Goal: Task Accomplishment & Management: Manage account settings

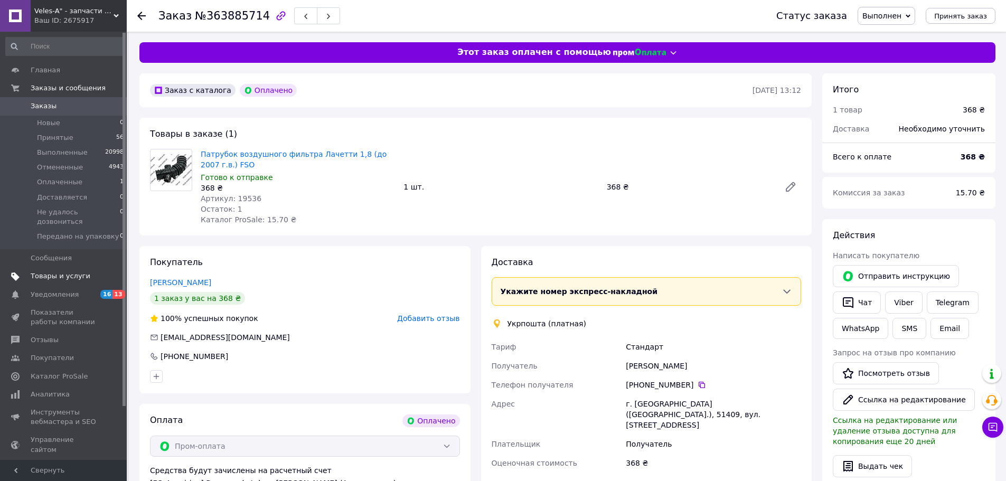
click at [63, 273] on link "Товары и услуги" at bounding box center [65, 276] width 130 height 18
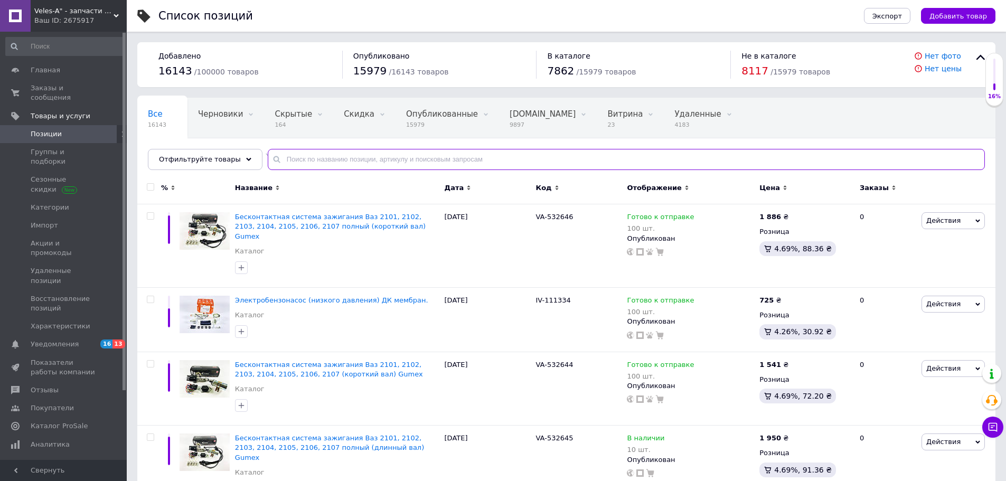
click at [311, 160] on input "text" at bounding box center [626, 159] width 717 height 21
paste input "VA-412468"
type input "VA-412468"
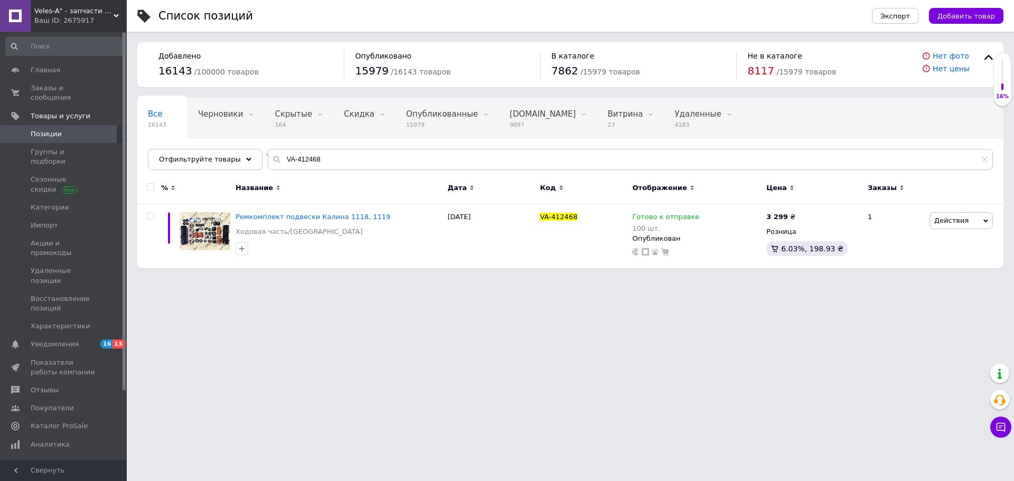
click at [68, 27] on div "Veles-A" - запчасти Ваз, Таврия, Ланос, Сенс, Славута, по выгодным ценам! Ваш I…" at bounding box center [79, 16] width 96 height 32
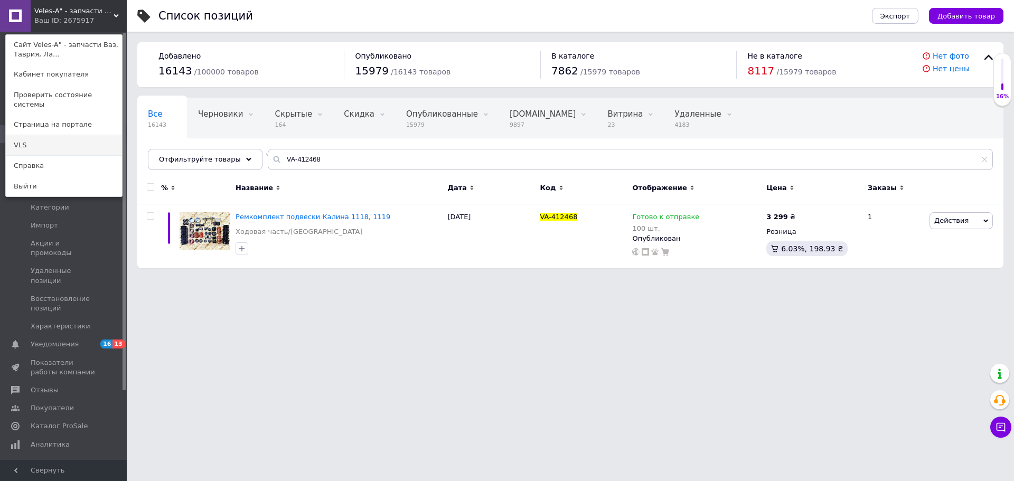
click at [50, 135] on link "VLS" at bounding box center [64, 145] width 116 height 20
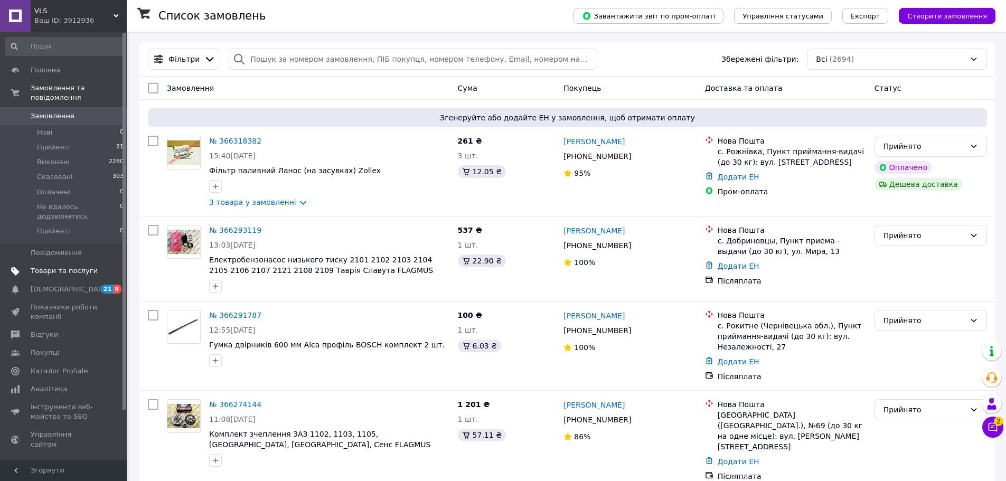
click at [73, 266] on span "Товари та послуги" at bounding box center [64, 271] width 67 height 10
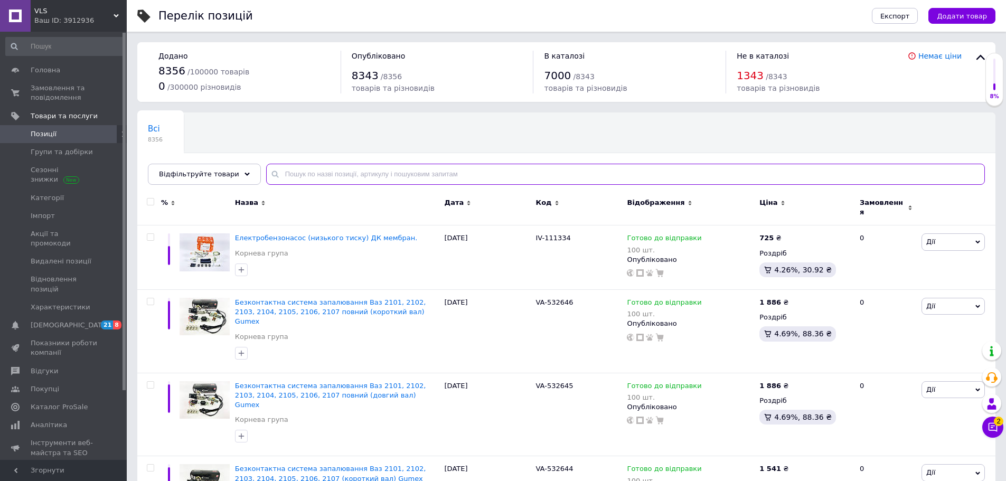
click at [320, 174] on input "text" at bounding box center [625, 174] width 719 height 21
paste input "VA-412468"
type input "VA-412468"
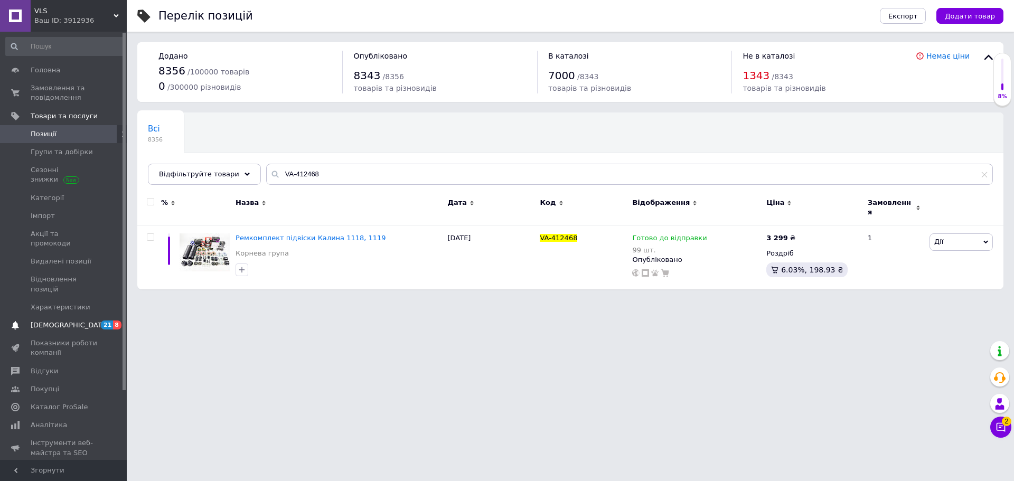
click at [74, 316] on link "Сповіщення 21 8" at bounding box center [65, 325] width 130 height 18
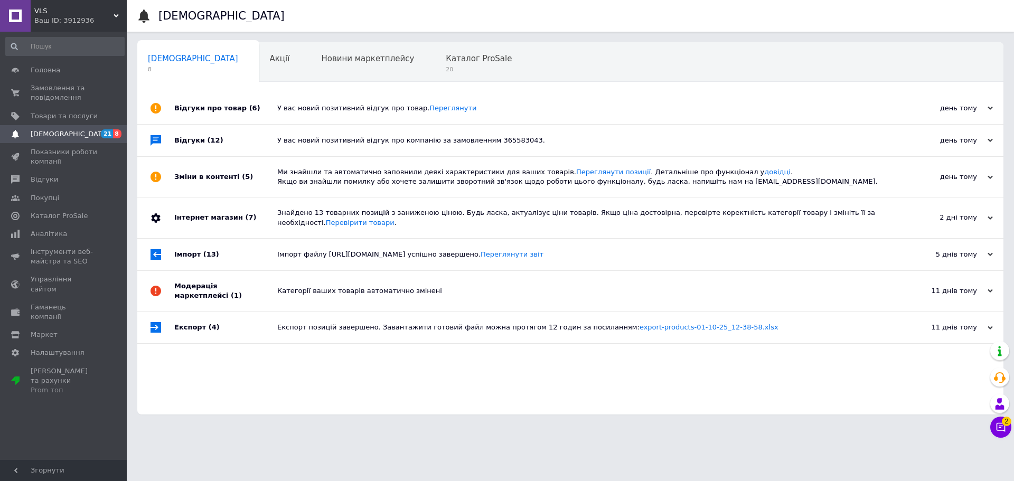
click at [62, 14] on span "VLS" at bounding box center [73, 11] width 79 height 10
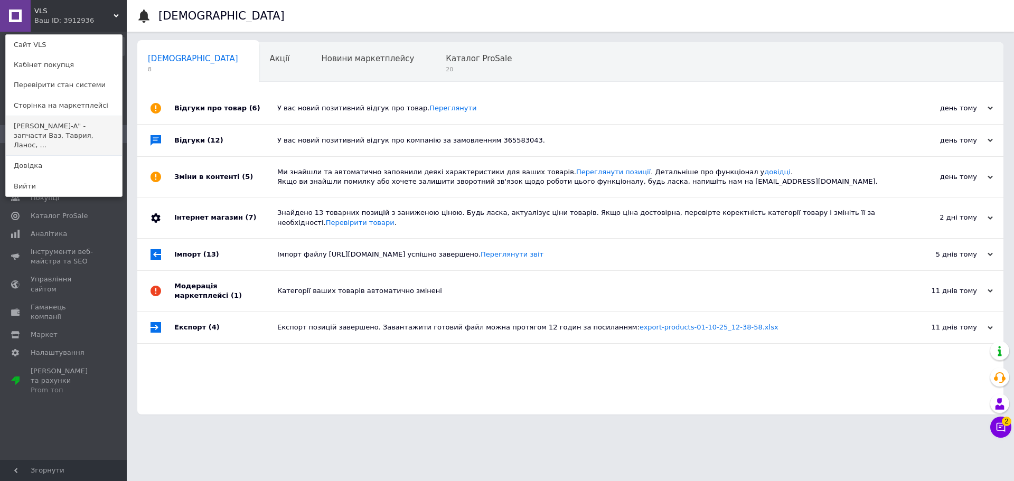
click at [51, 125] on link "Veles-A" - запчасти Ваз, Таврия, Ланос, ..." at bounding box center [64, 136] width 116 height 40
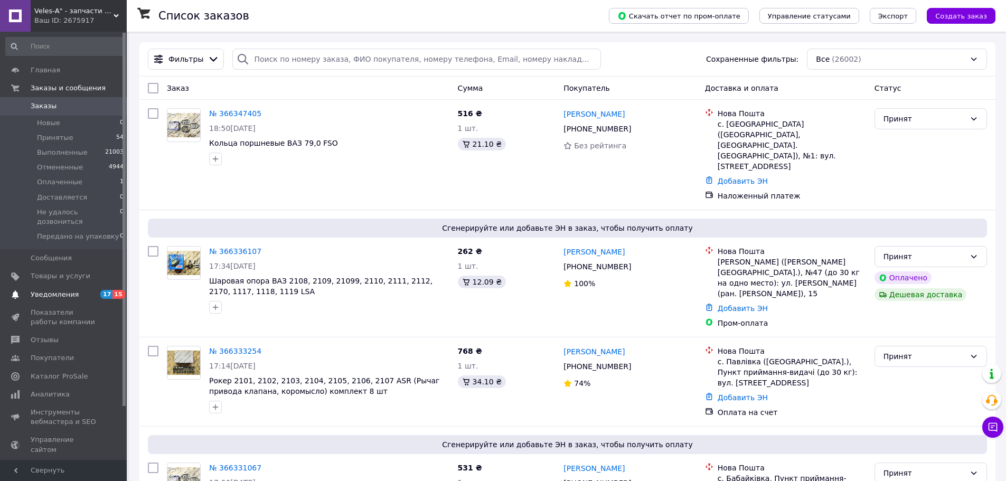
click at [80, 290] on span "Уведомления" at bounding box center [64, 295] width 67 height 10
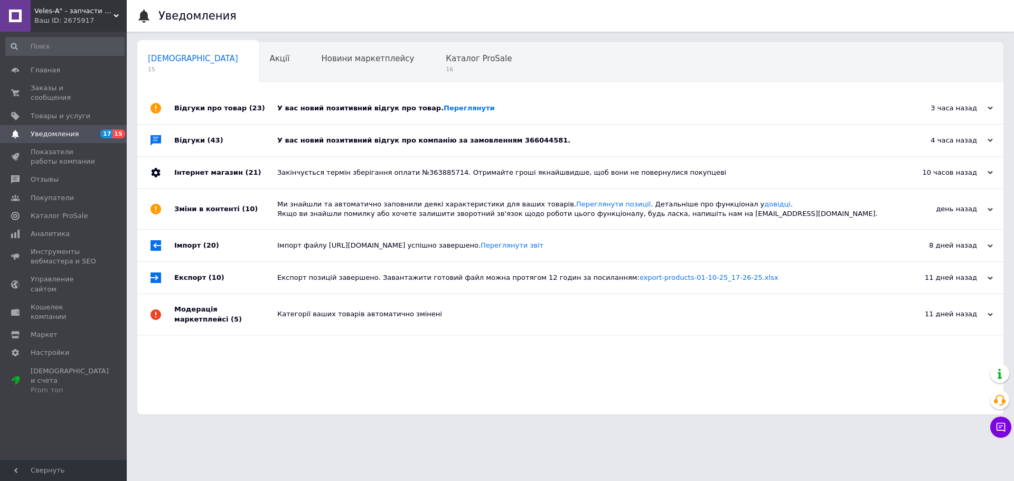
click at [323, 132] on div "У вас новий позитивний відгук про компанію за замовленням 366044581." at bounding box center [582, 141] width 610 height 32
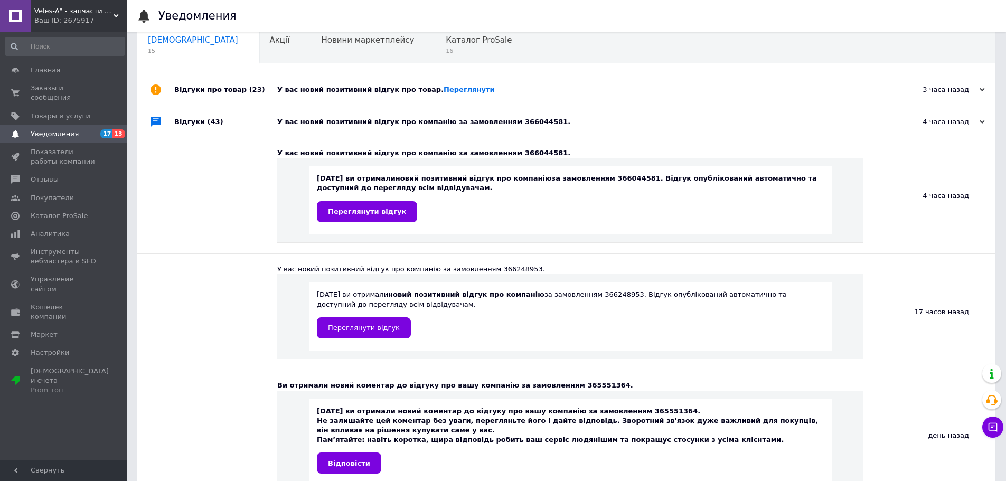
scroll to position [106, 0]
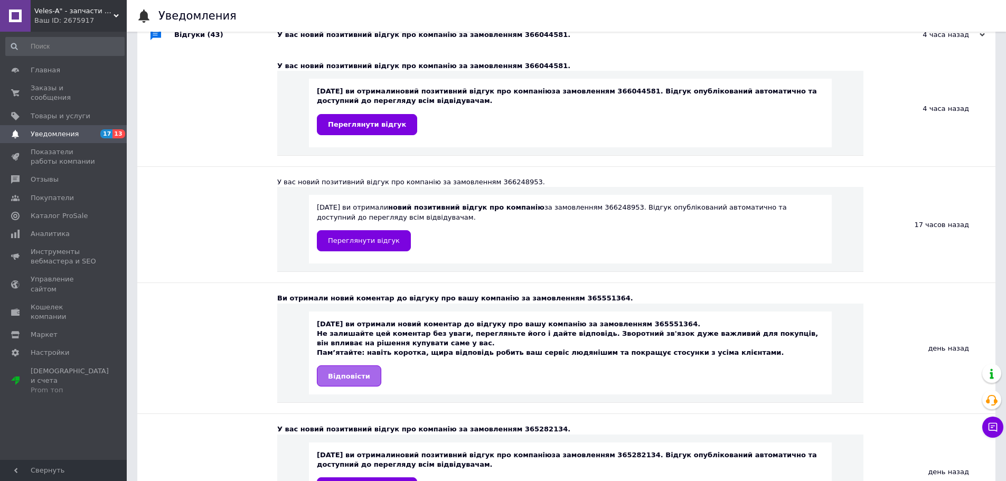
click at [352, 375] on span "Відповісти" at bounding box center [349, 376] width 42 height 8
click at [52, 87] on span "Заказы и сообщения" at bounding box center [64, 92] width 67 height 19
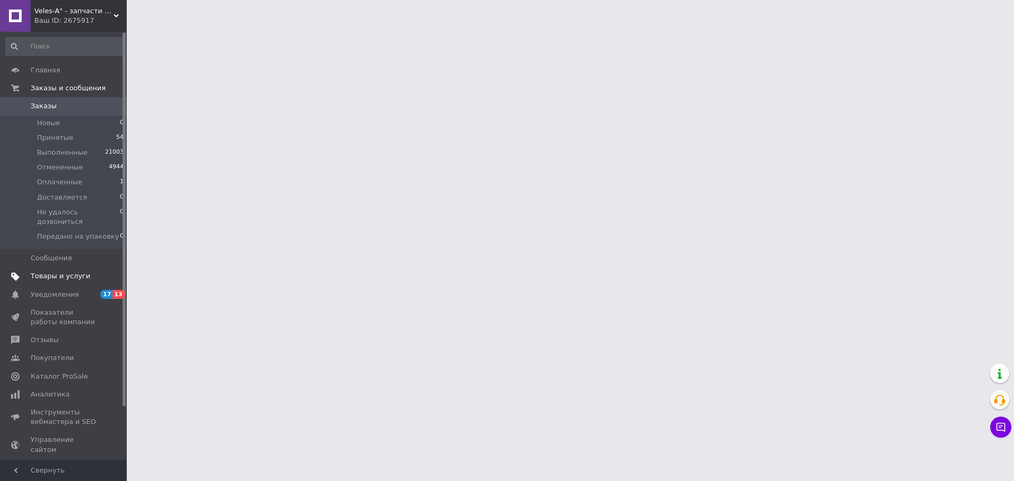
click at [68, 272] on span "Товары и услуги" at bounding box center [61, 277] width 60 height 10
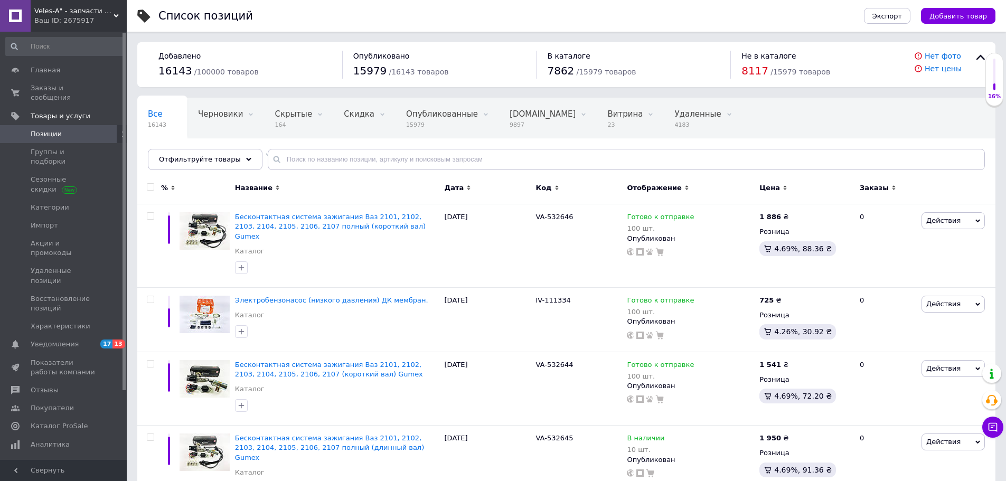
click at [345, 172] on div "Все 16143 Черновики 0 Удалить Редактировать Скрытые 164 Удалить Редактировать С…" at bounding box center [566, 139] width 858 height 87
click at [341, 160] on input "text" at bounding box center [626, 159] width 717 height 21
paste input "VA-412468"
type input "VA-412468"
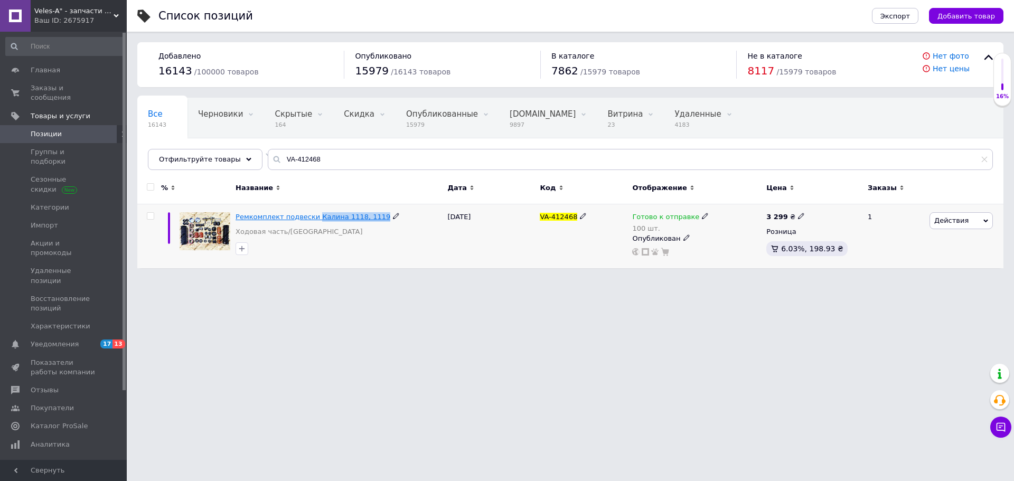
drag, startPoint x: 368, startPoint y: 216, endPoint x: 312, endPoint y: 217, distance: 56.5
click at [312, 217] on div "Ремкомплект подвески Калина 1118, 1119" at bounding box center [339, 217] width 207 height 10
copy div "Калина 1118, 1119"
click at [54, 63] on link "Главная" at bounding box center [65, 70] width 130 height 18
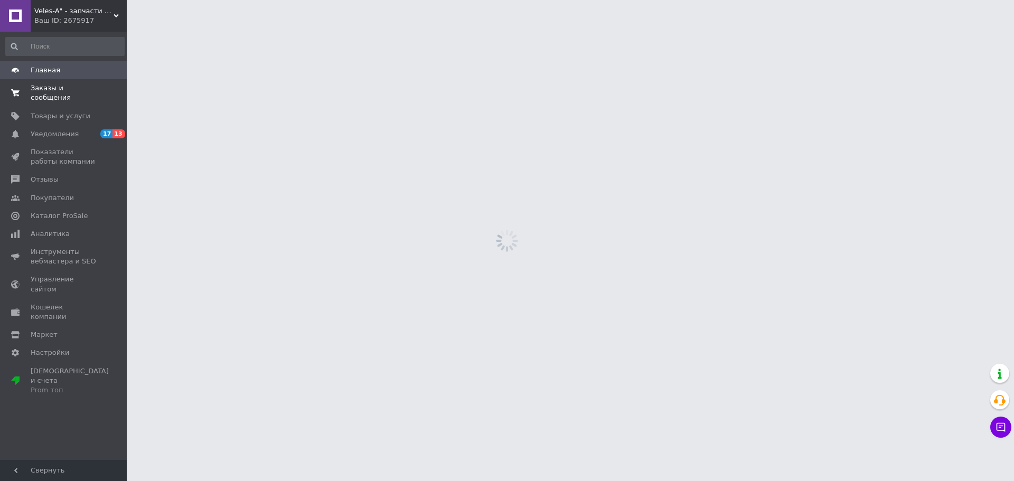
click at [56, 83] on link "Заказы и сообщения 0 0" at bounding box center [65, 92] width 130 height 27
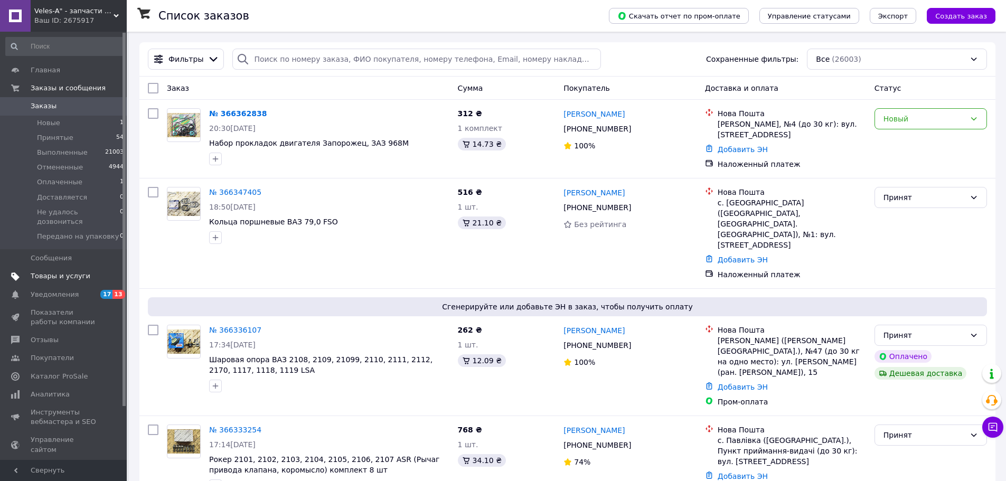
click at [46, 272] on span "Товары и услуги" at bounding box center [61, 277] width 60 height 10
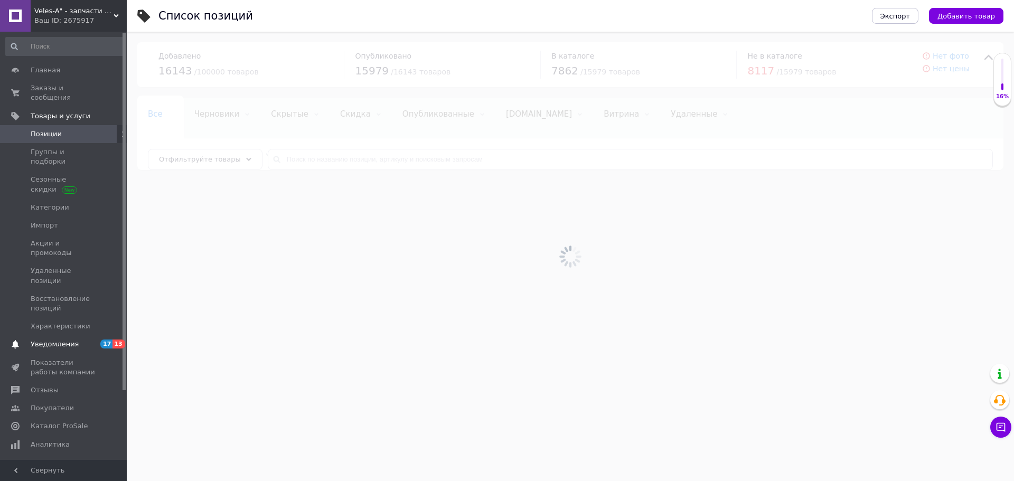
click at [64, 340] on span "Уведомления" at bounding box center [55, 345] width 48 height 10
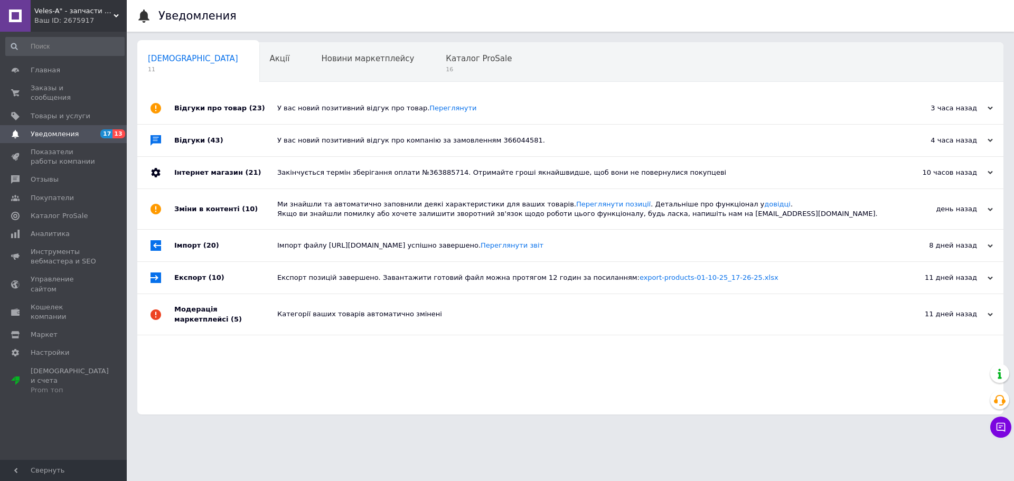
click at [327, 165] on div "Закінчується термін зберігання оплати №363885714. Отримайте гроші якнайшвидше, …" at bounding box center [582, 173] width 610 height 32
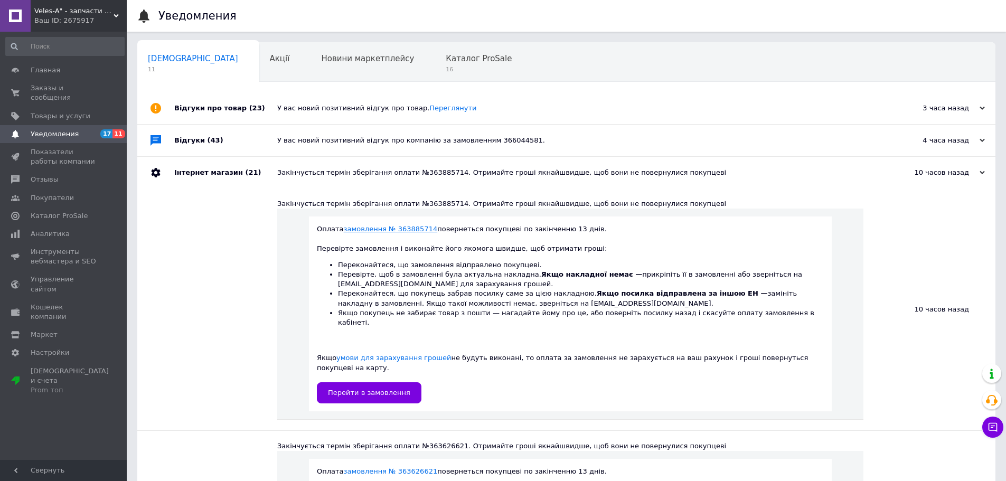
click at [397, 230] on link "замовлення № 363885714" at bounding box center [391, 229] width 94 height 8
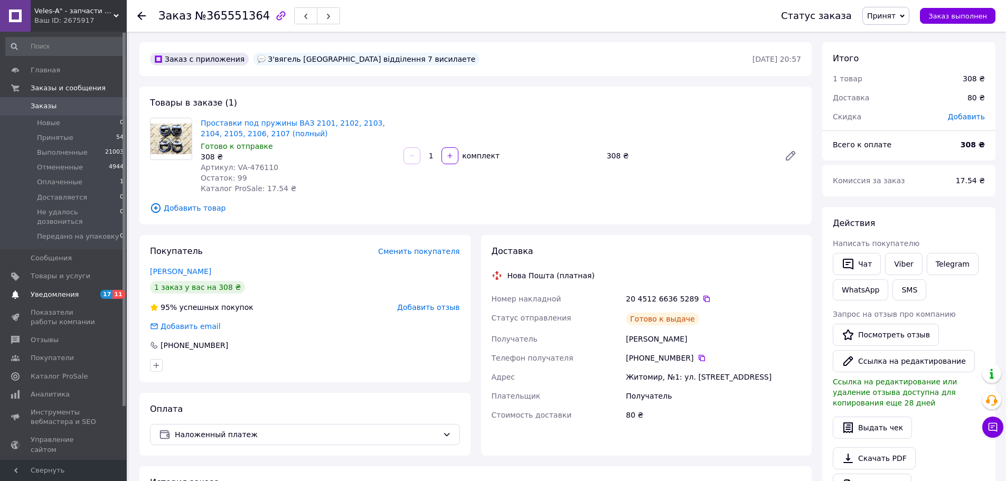
click at [62, 290] on span "Уведомления" at bounding box center [55, 295] width 48 height 10
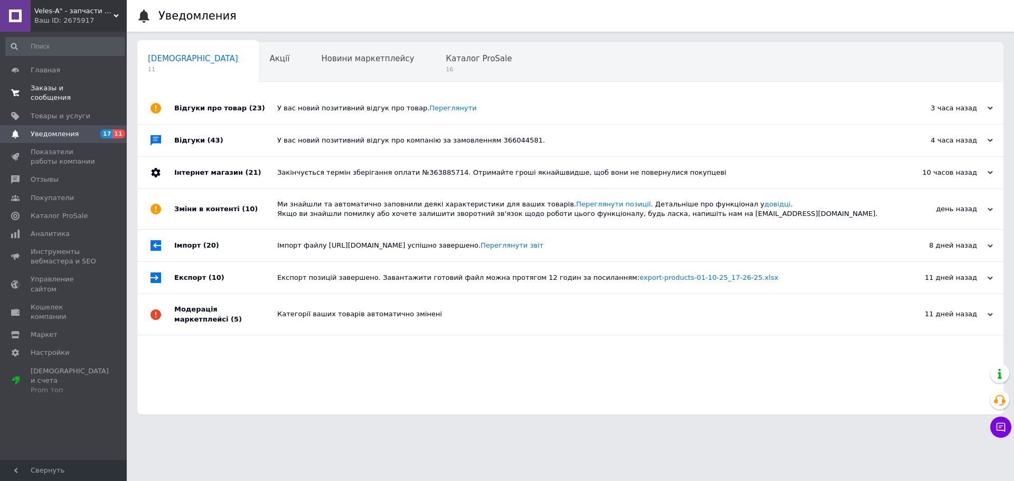
click at [55, 83] on span "Заказы и сообщения" at bounding box center [64, 92] width 67 height 19
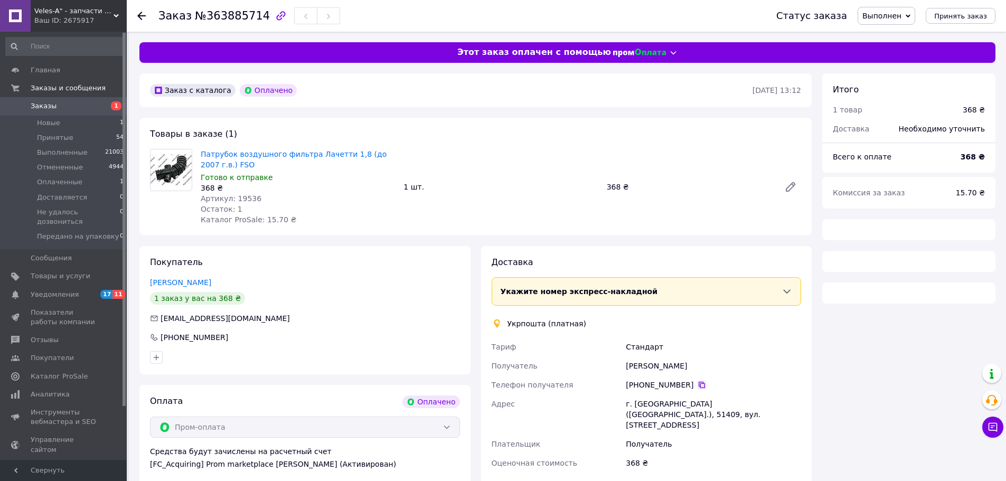
click at [698, 383] on icon at bounding box center [702, 385] width 8 height 8
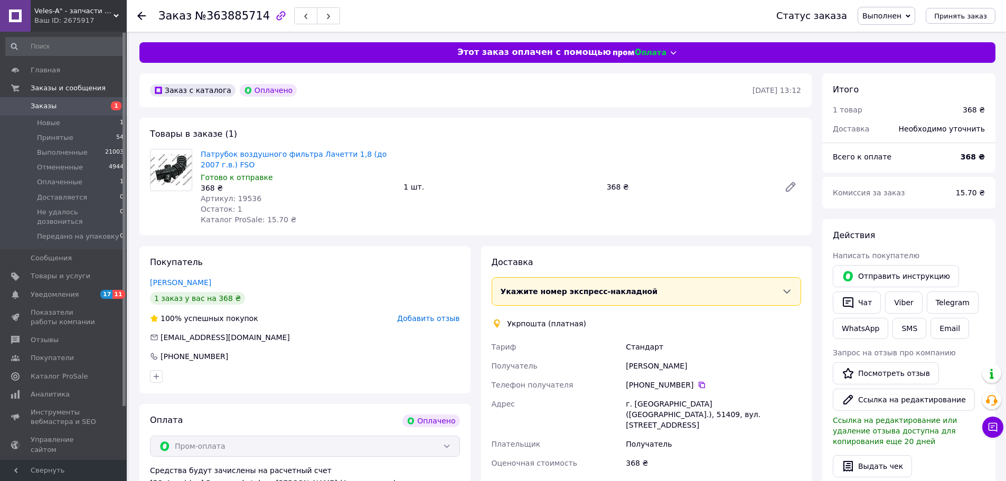
click at [902, 21] on span "Выполнен" at bounding box center [887, 16] width 58 height 18
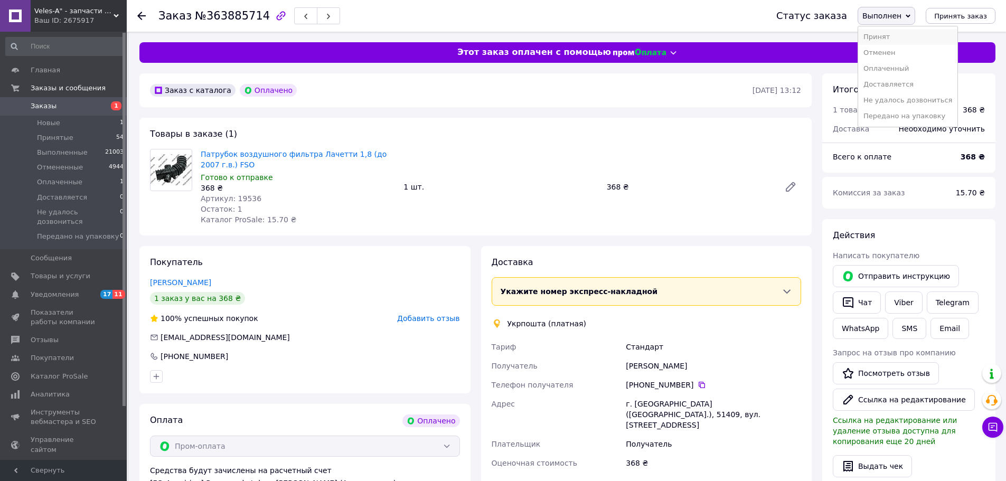
click at [903, 31] on li "Принят" at bounding box center [907, 37] width 99 height 16
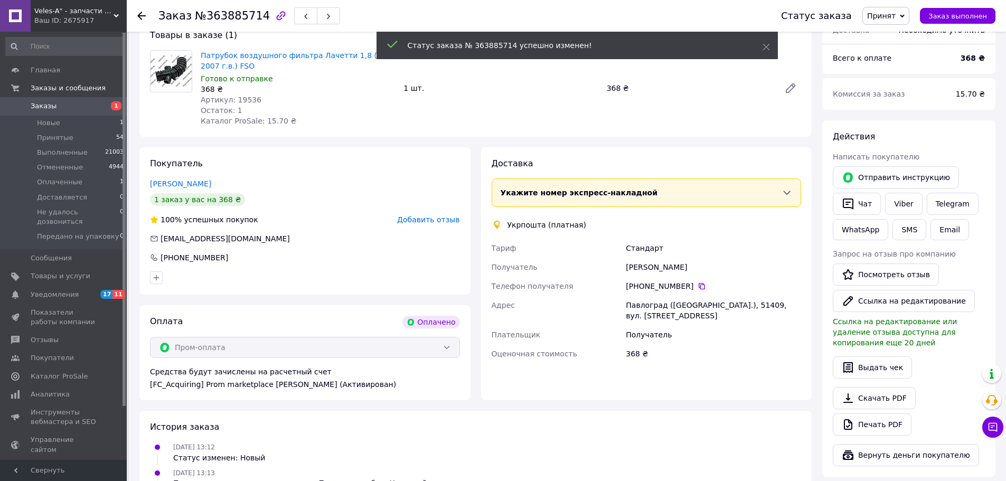
scroll to position [106, 0]
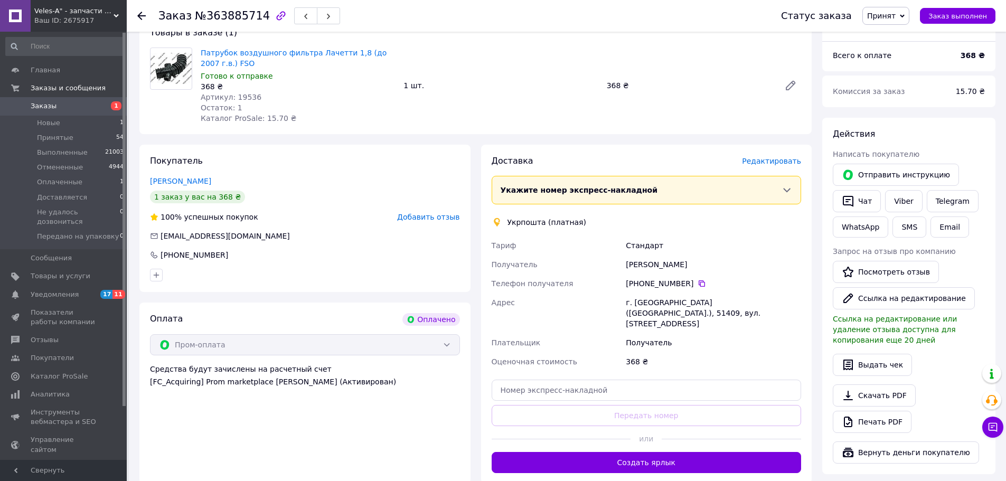
scroll to position [160, 0]
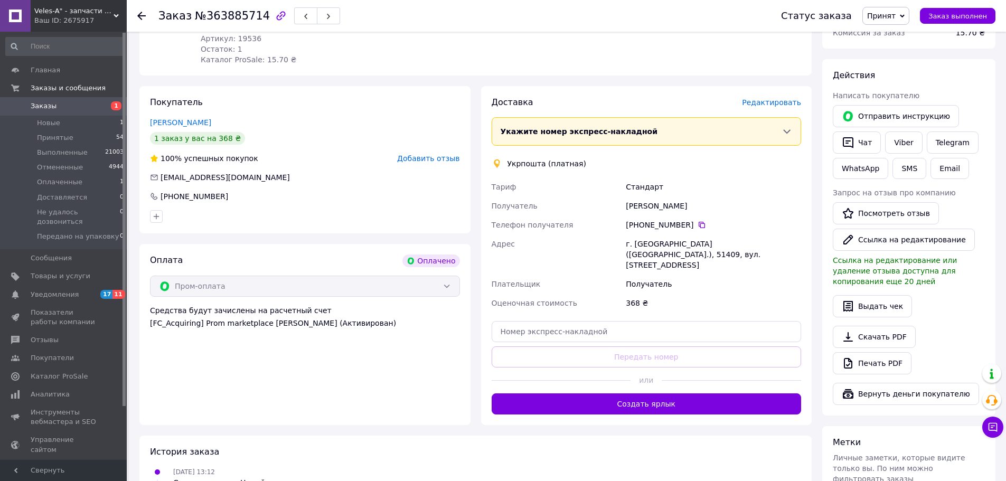
click at [619, 340] on div "Доставка Редактировать Укажите номер экспресс-накладной Обязательно введите ном…" at bounding box center [647, 256] width 310 height 318
click at [604, 321] on input "text" at bounding box center [647, 331] width 310 height 21
paste input "0503775562481"
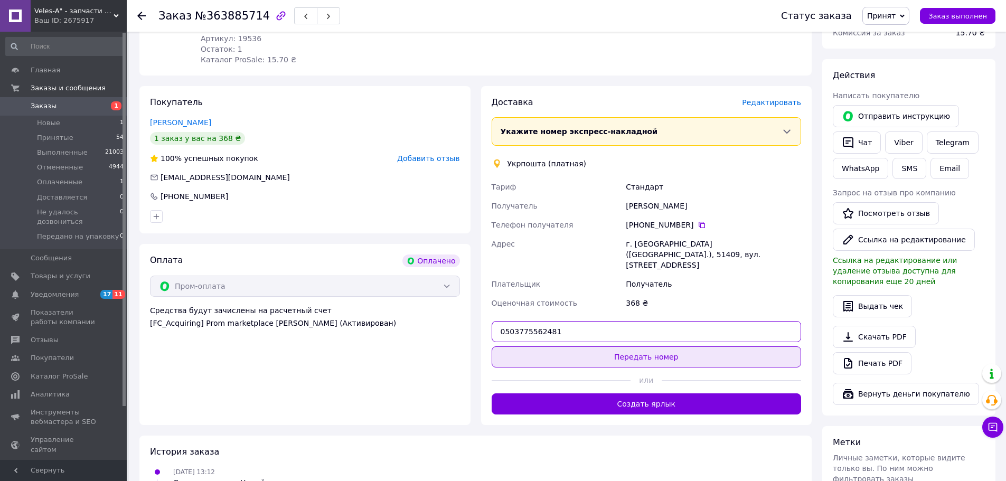
type input "0503775562481"
click at [608, 347] on button "Передать номер" at bounding box center [647, 357] width 310 height 21
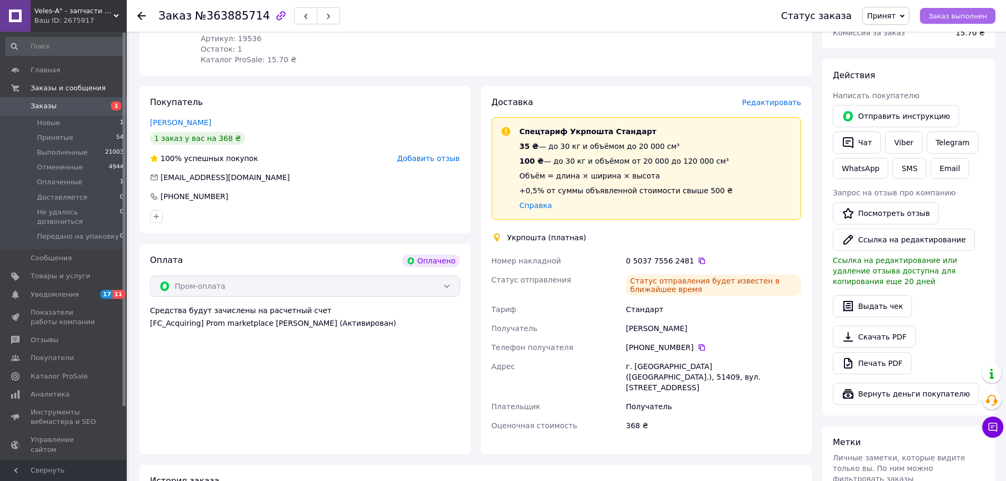
click at [963, 13] on span "Заказ выполнен" at bounding box center [958, 16] width 59 height 8
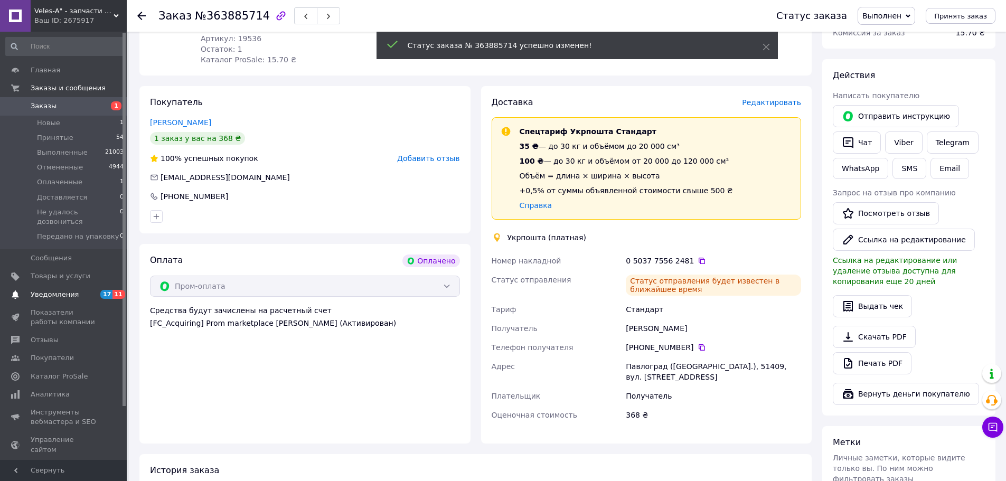
click at [73, 290] on span "Уведомления" at bounding box center [64, 295] width 67 height 10
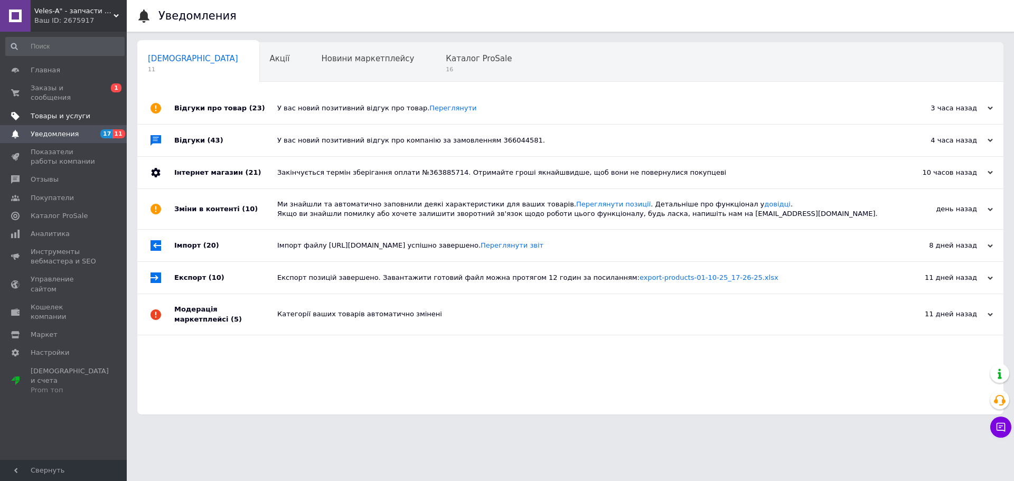
click at [57, 111] on span "Товары и услуги" at bounding box center [61, 116] width 60 height 10
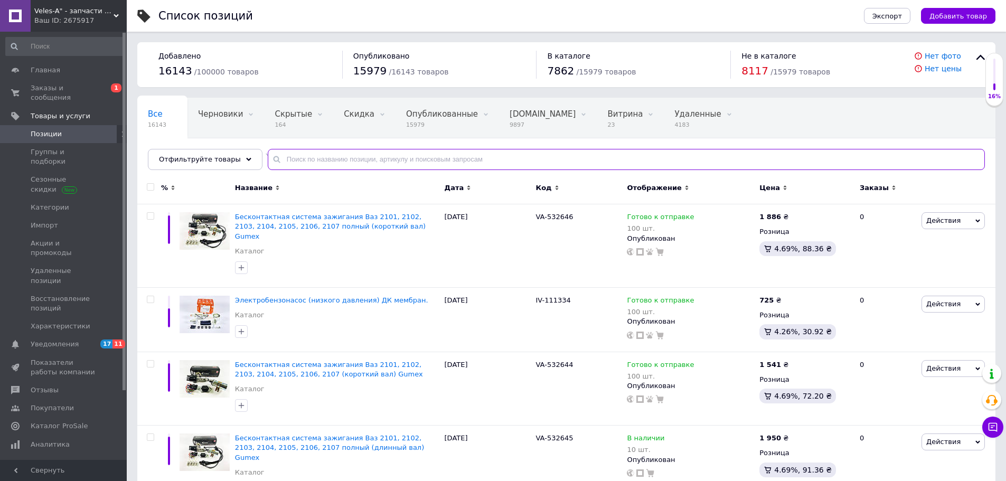
click at [299, 157] on input "text" at bounding box center [626, 159] width 717 height 21
paste input "VA-196491"
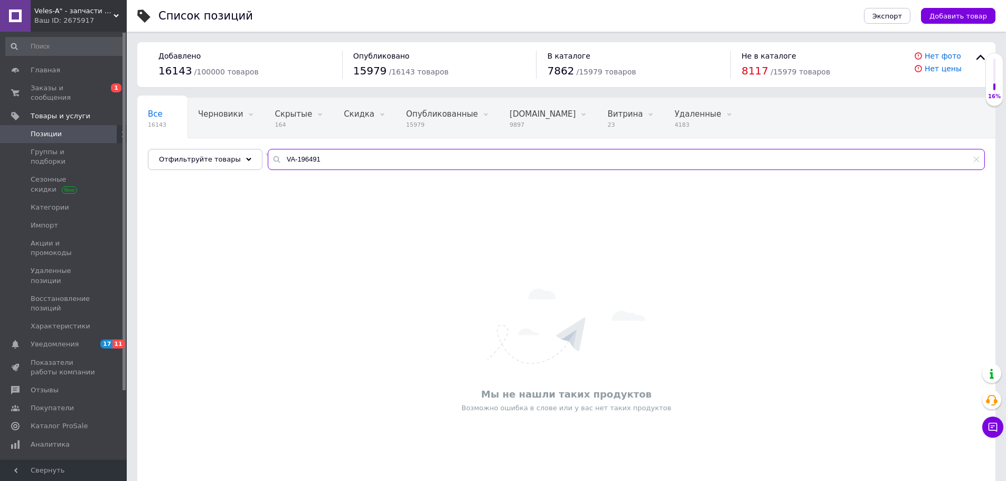
drag, startPoint x: 330, startPoint y: 164, endPoint x: 252, endPoint y: 164, distance: 78.2
click at [252, 164] on div "Все 16143 Черновики 0 Удалить Редактировать Скрытые 164 Удалить Редактировать С…" at bounding box center [566, 134] width 858 height 72
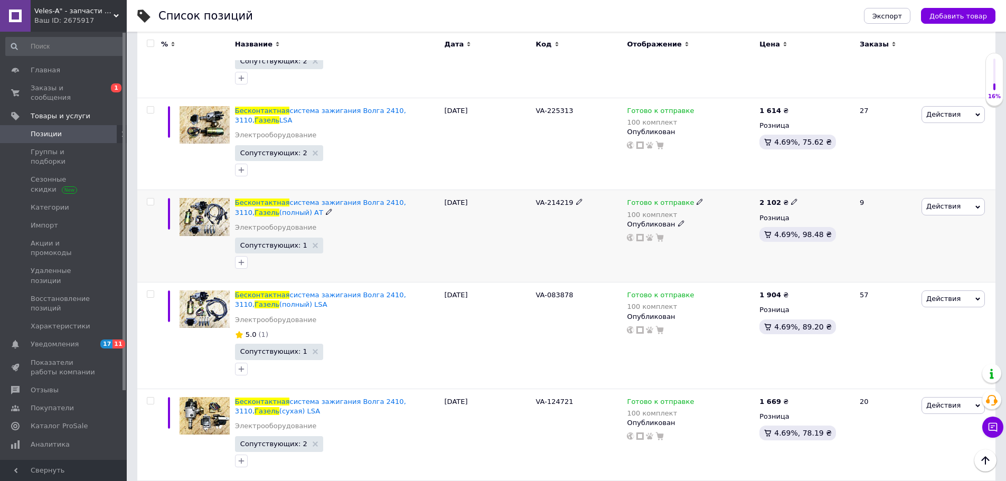
scroll to position [423, 0]
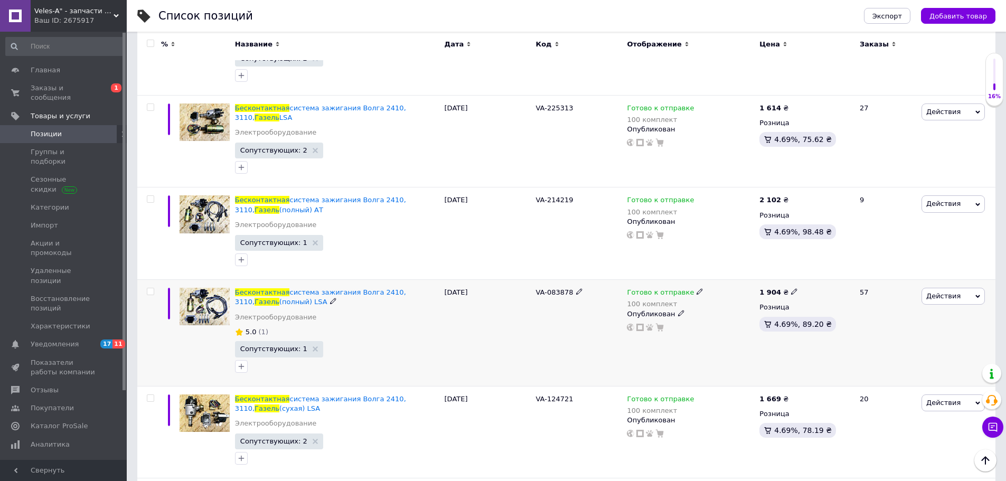
type input "Бесконтактная газель"
click at [576, 289] on use at bounding box center [579, 292] width 6 height 6
drag, startPoint x: 574, startPoint y: 265, endPoint x: 532, endPoint y: 264, distance: 41.7
click at [533, 285] on input "VA-083878" at bounding box center [575, 293] width 85 height 16
type input "VA-196491"
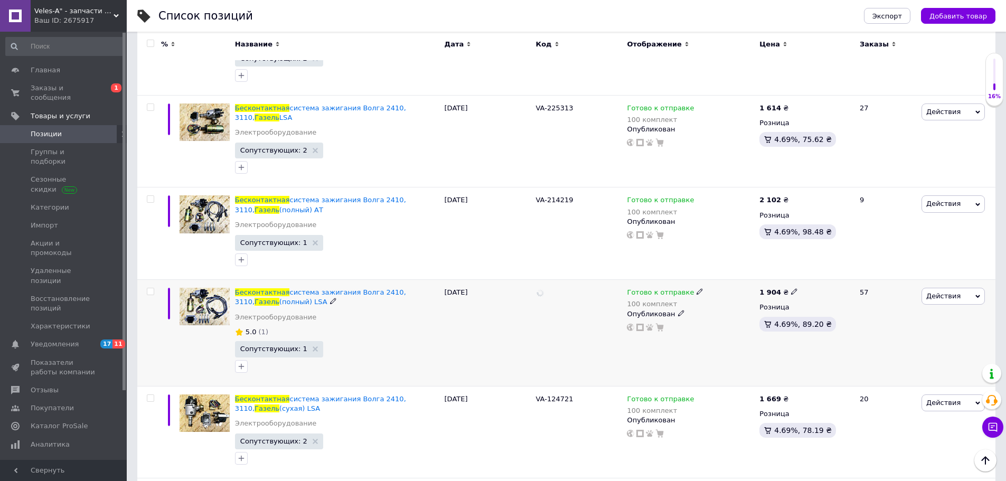
click at [535, 285] on div at bounding box center [579, 333] width 91 height 106
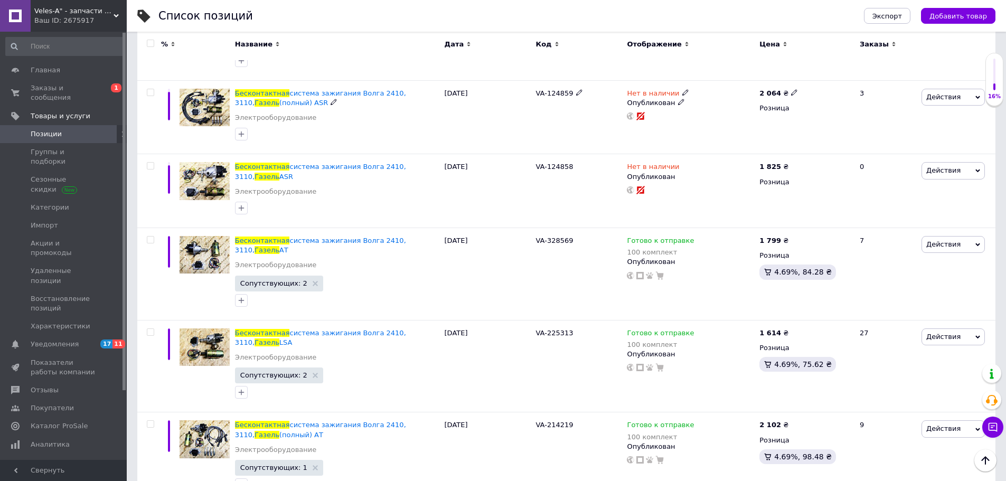
scroll to position [44, 0]
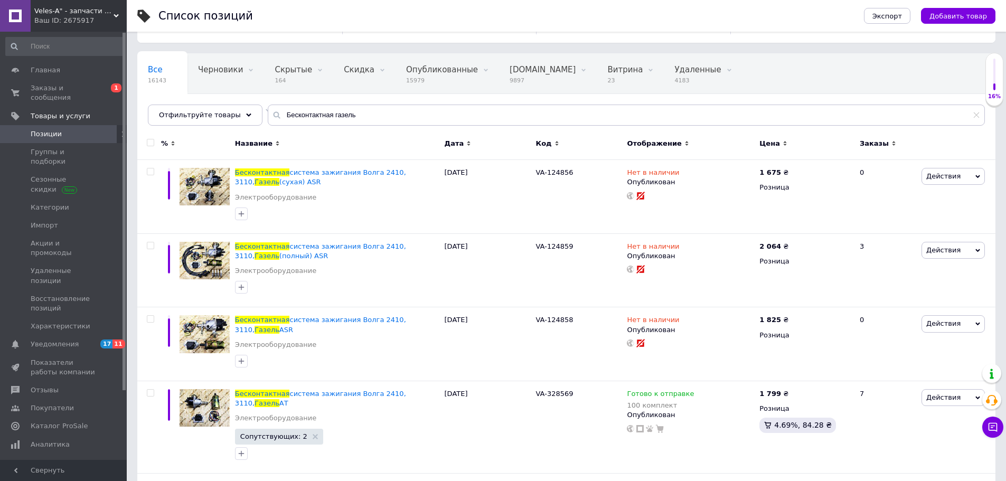
click at [75, 23] on div "Ваш ID: 2675917" at bounding box center [80, 21] width 92 height 10
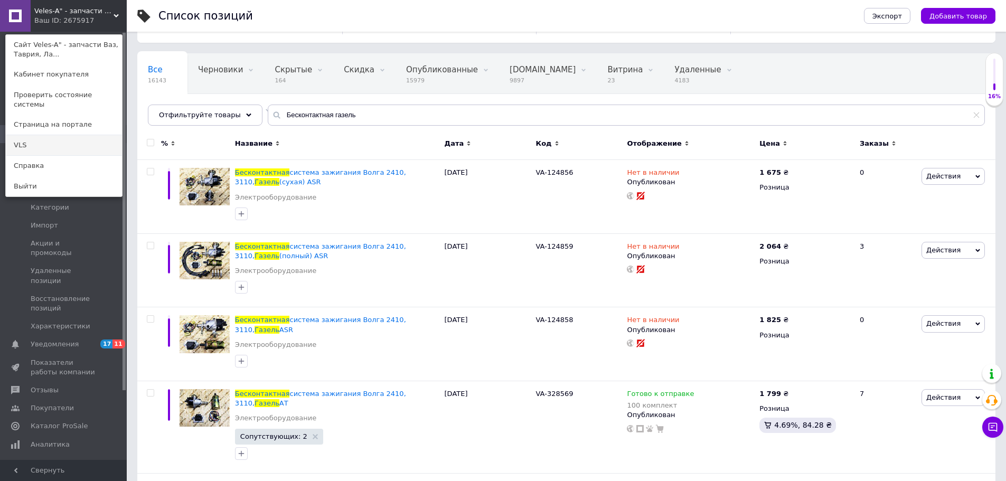
click at [43, 135] on link "VLS" at bounding box center [64, 145] width 116 height 20
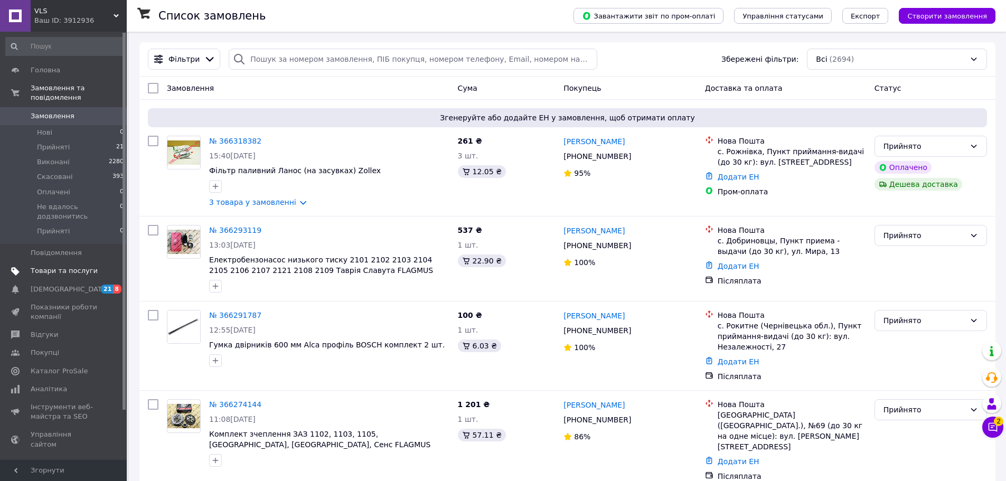
click at [65, 266] on span "Товари та послуги" at bounding box center [64, 271] width 67 height 10
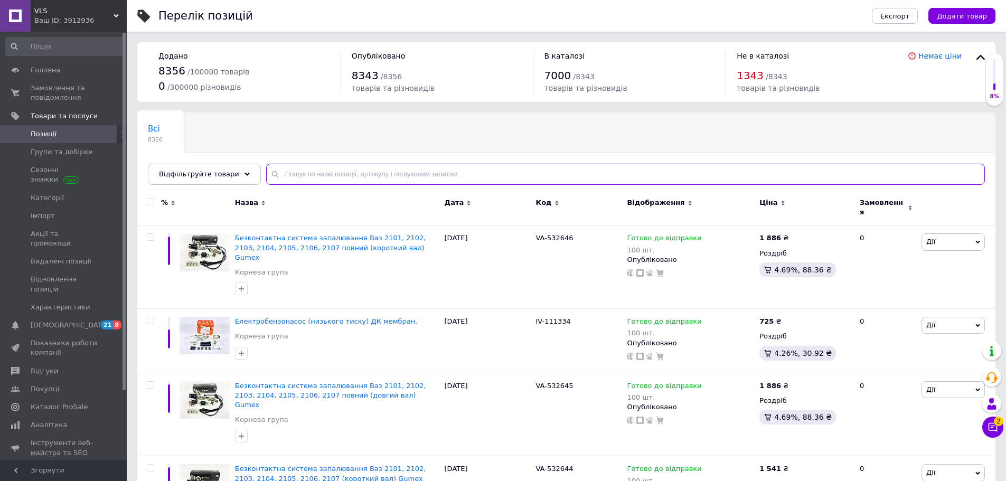
click at [301, 179] on input "text" at bounding box center [625, 174] width 719 height 21
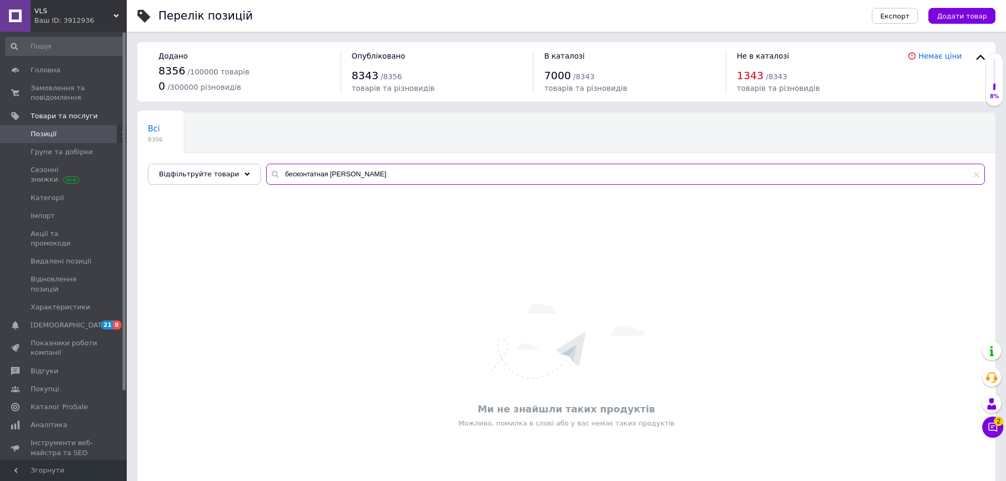
click at [301, 175] on input "бесконтатная волга" at bounding box center [625, 174] width 719 height 21
click at [345, 177] on input "бесконтактная волга" at bounding box center [625, 174] width 719 height 21
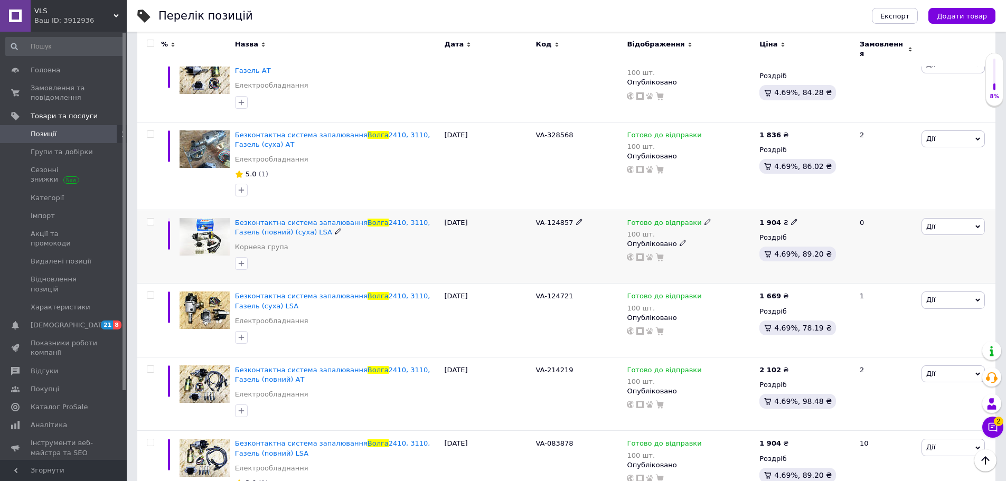
scroll to position [420, 0]
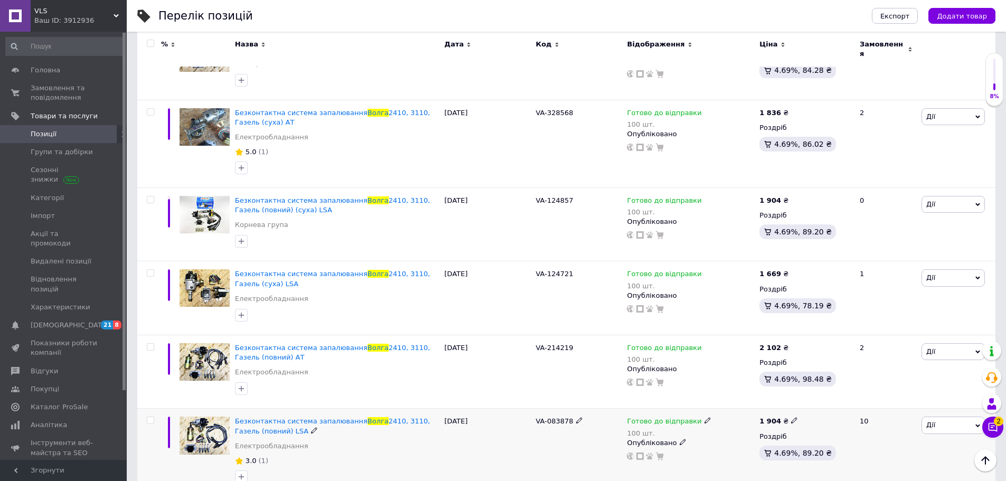
type input "бесконтактная волга"
click at [576, 417] on icon at bounding box center [579, 420] width 6 height 6
drag, startPoint x: 574, startPoint y: 395, endPoint x: 528, endPoint y: 394, distance: 46.0
click at [528, 409] on div "Безконтактна система запалювання Волга 2410, 3110, Газель (повний) LSA Електроо…" at bounding box center [566, 453] width 858 height 88
type input "VA-196491"
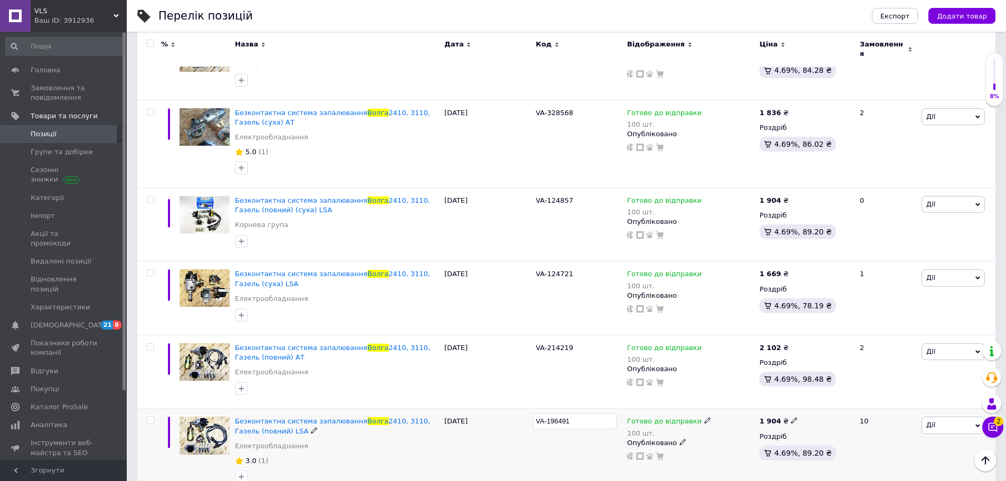
click at [535, 411] on div "VA-196491" at bounding box center [579, 453] width 91 height 88
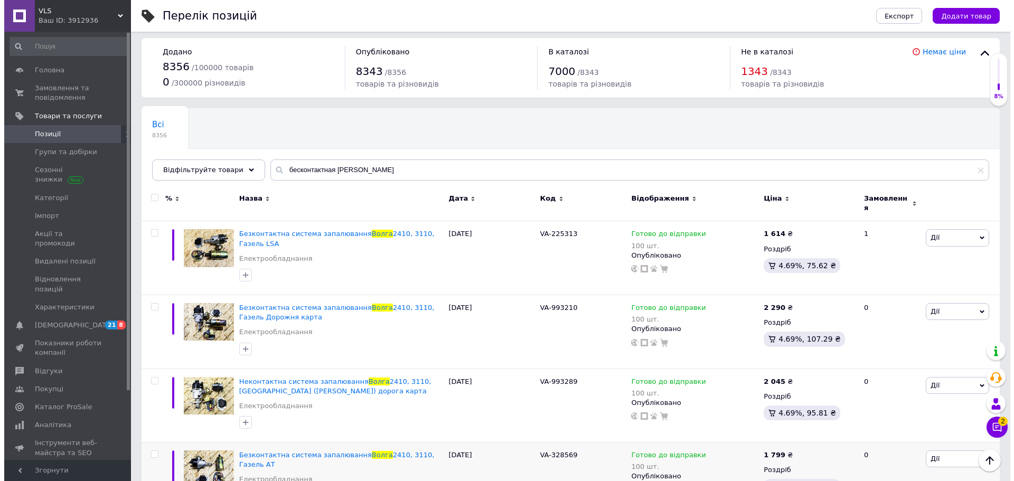
scroll to position [0, 0]
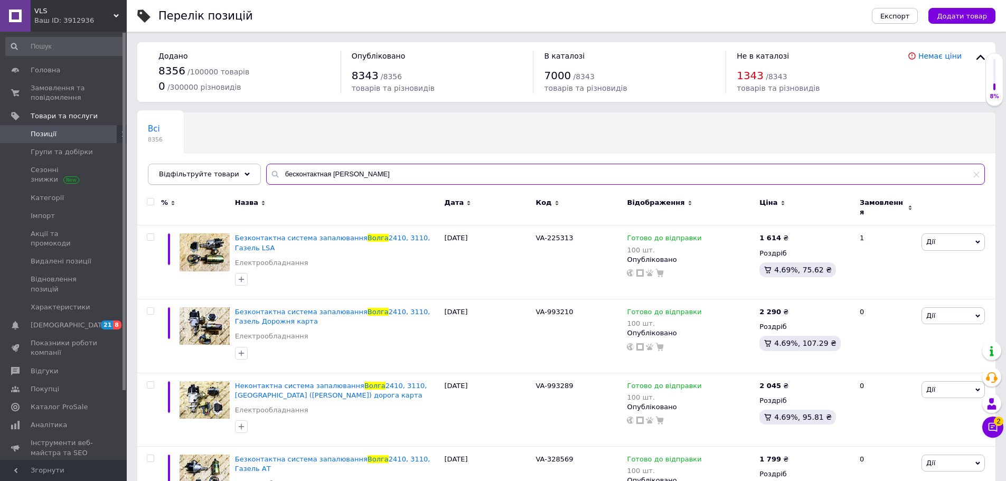
drag, startPoint x: 359, startPoint y: 174, endPoint x: 227, endPoint y: 170, distance: 132.1
click at [221, 173] on div "Відфільтруйте товари бесконтактная волга" at bounding box center [566, 174] width 837 height 21
paste input "VA-225313"
type input "VA-225313"
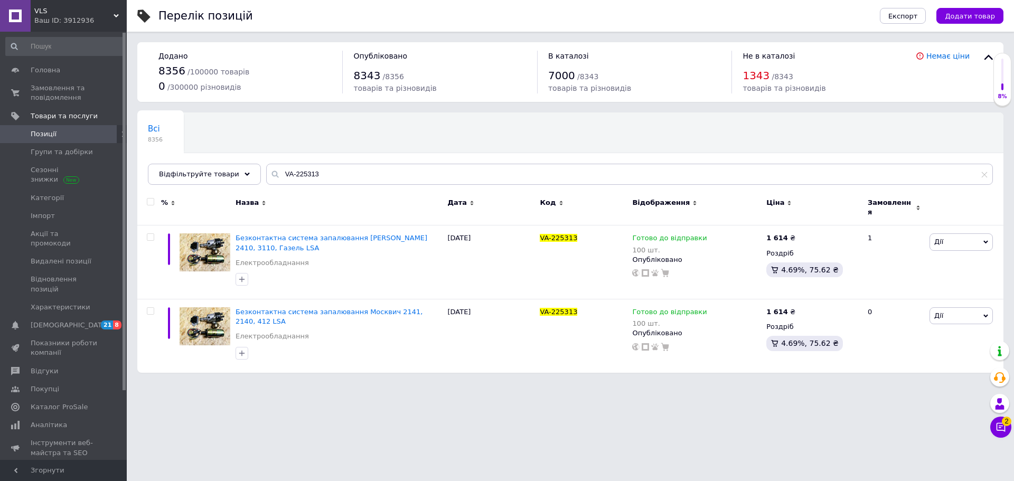
click at [54, 19] on div "Ваш ID: 3912936" at bounding box center [80, 21] width 92 height 10
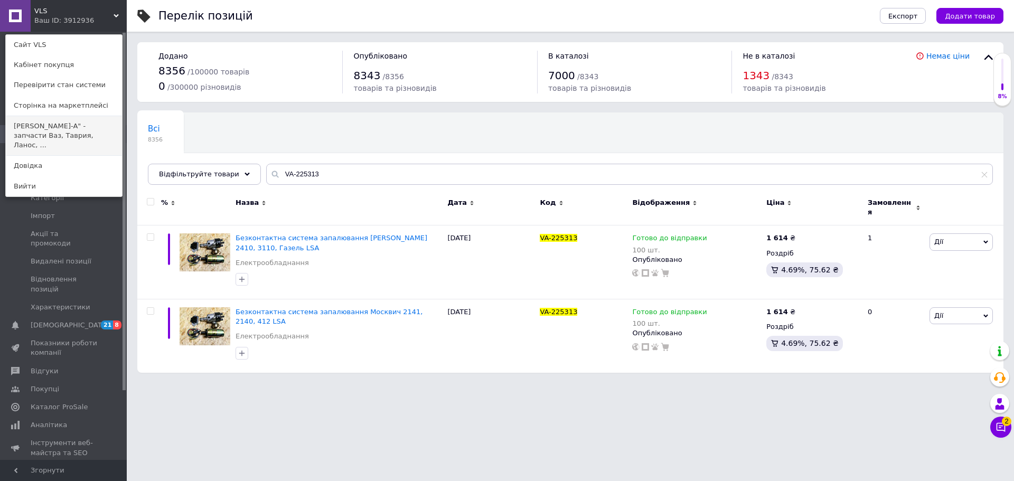
click at [67, 125] on link "Veles-A" - запчасти Ваз, Таврия, Ланос, ..." at bounding box center [64, 136] width 116 height 40
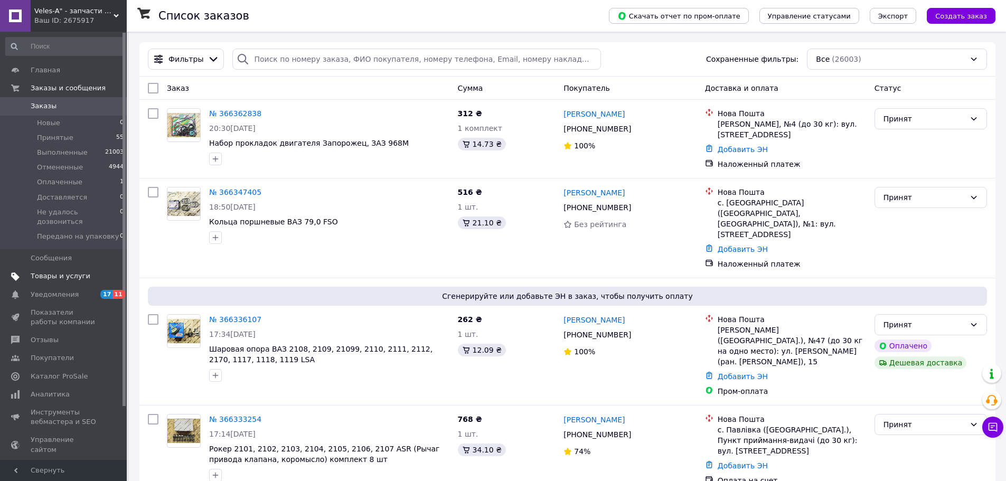
click at [68, 272] on span "Товары и услуги" at bounding box center [61, 277] width 60 height 10
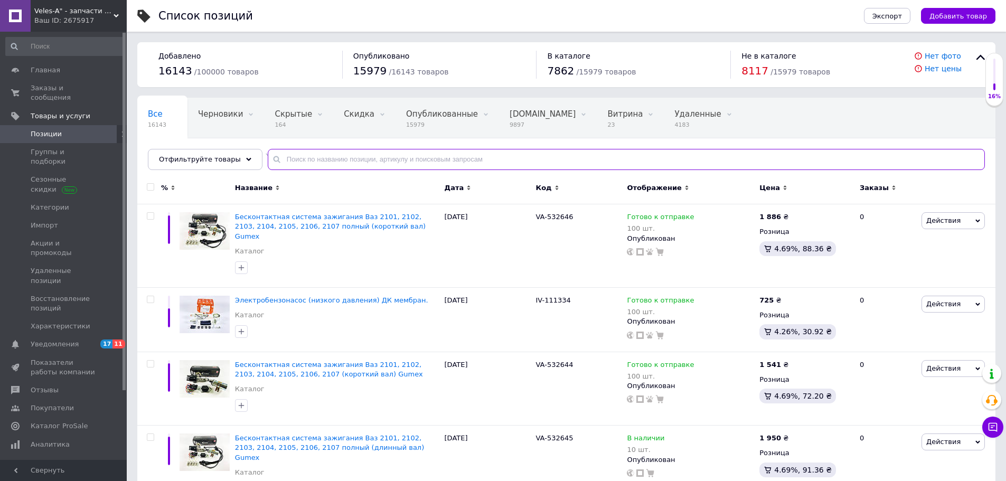
click at [305, 159] on input "text" at bounding box center [626, 159] width 717 height 21
paste input "VA-225313"
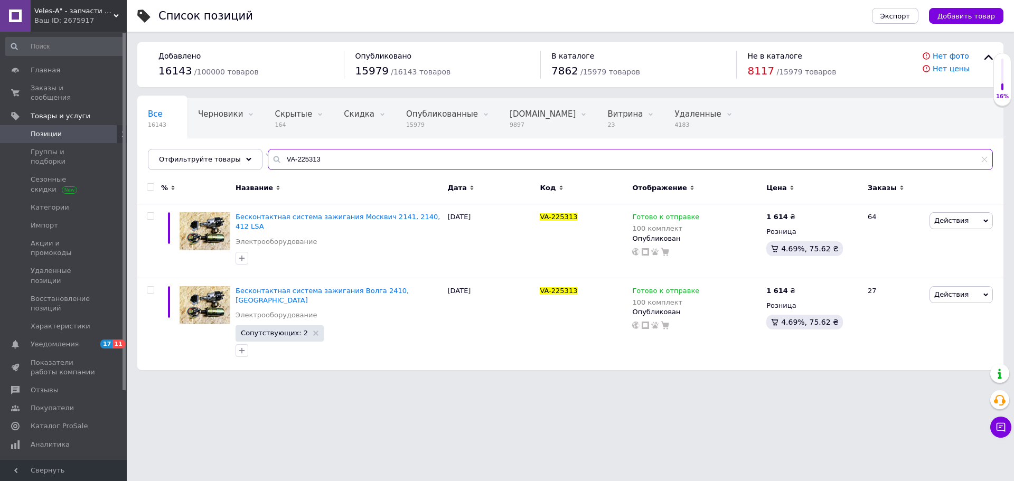
drag, startPoint x: 152, startPoint y: 157, endPoint x: 134, endPoint y: 152, distance: 19.2
click at [130, 157] on div "Список позиций Экспорт Добавить товар Добавлено 16143 / 100000 товаров Опублико…" at bounding box center [570, 190] width 887 height 381
type input "3"
type input "проставки 1102"
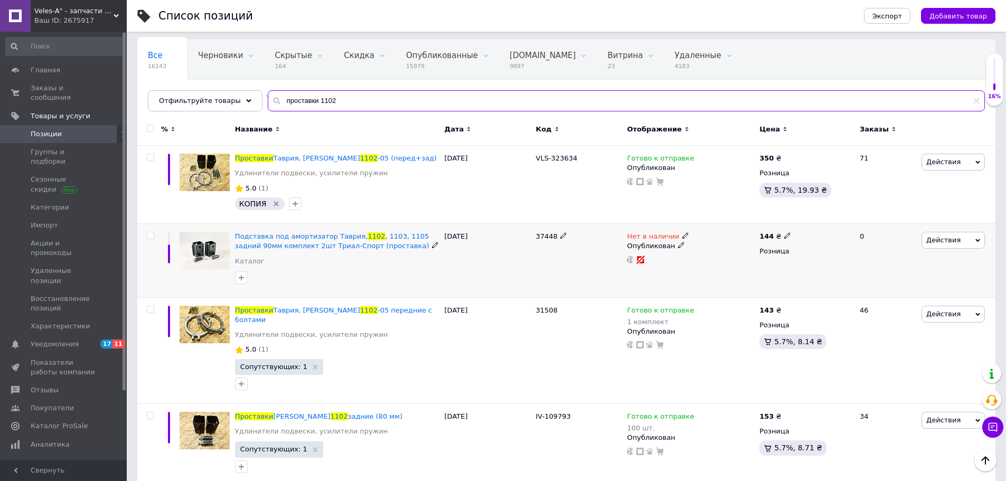
scroll to position [64, 0]
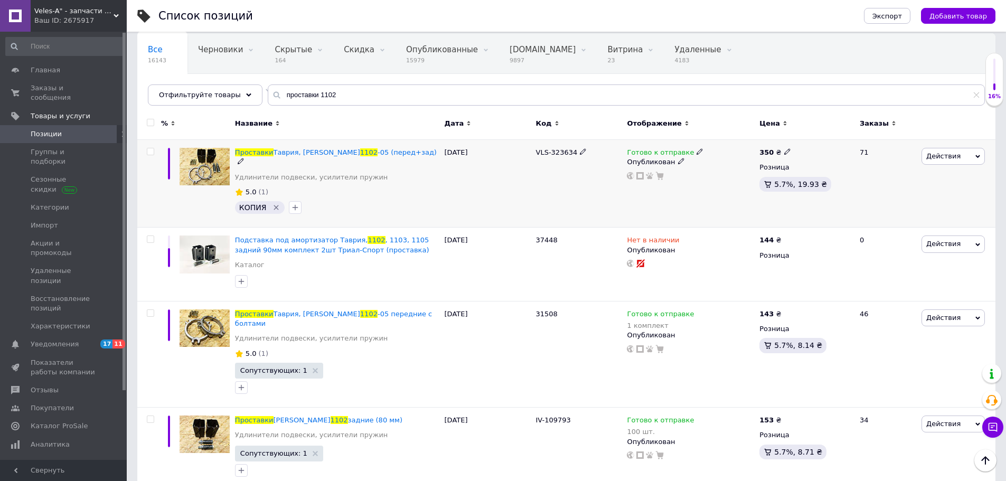
click at [536, 149] on span "VLS-323634" at bounding box center [557, 152] width 42 height 8
click at [274, 203] on icon "Удалить метку" at bounding box center [276, 207] width 8 height 8
drag, startPoint x: 538, startPoint y: 152, endPoint x: 574, endPoint y: 153, distance: 35.9
click at [574, 153] on div "VLS-323634" at bounding box center [579, 153] width 86 height 10
copy span "VLS-323634"
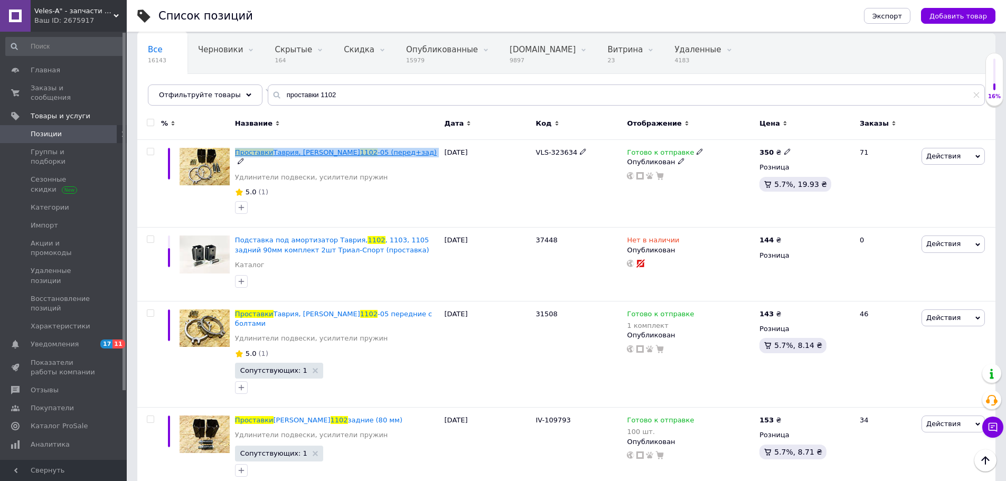
drag, startPoint x: 405, startPoint y: 151, endPoint x: 235, endPoint y: 156, distance: 169.7
click at [235, 156] on div "Проставки [PERSON_NAME], [PERSON_NAME] 1102 -05 (перед+зад)" at bounding box center [337, 157] width 204 height 19
copy div "Проставки [PERSON_NAME], [PERSON_NAME] 1102 -05 (перед+зад)"
click at [580, 152] on icon at bounding box center [583, 151] width 6 height 6
drag, startPoint x: 582, startPoint y: 153, endPoint x: 531, endPoint y: 156, distance: 50.3
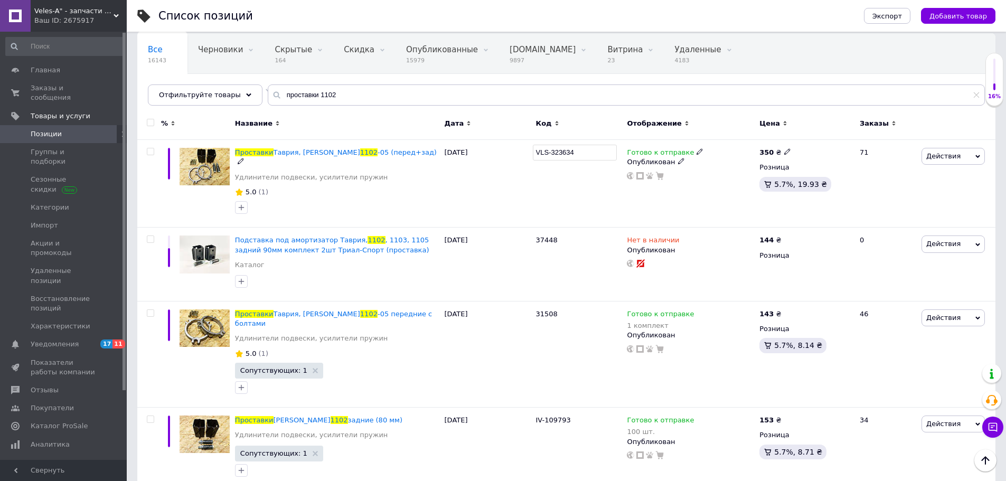
click at [531, 156] on div "Проставки [PERSON_NAME], Славута Заз 1102 -05 (перед+зад) Удлинители подвески, …" at bounding box center [566, 184] width 858 height 88
type input "VA-323634"
click at [548, 173] on div at bounding box center [579, 184] width 91 height 88
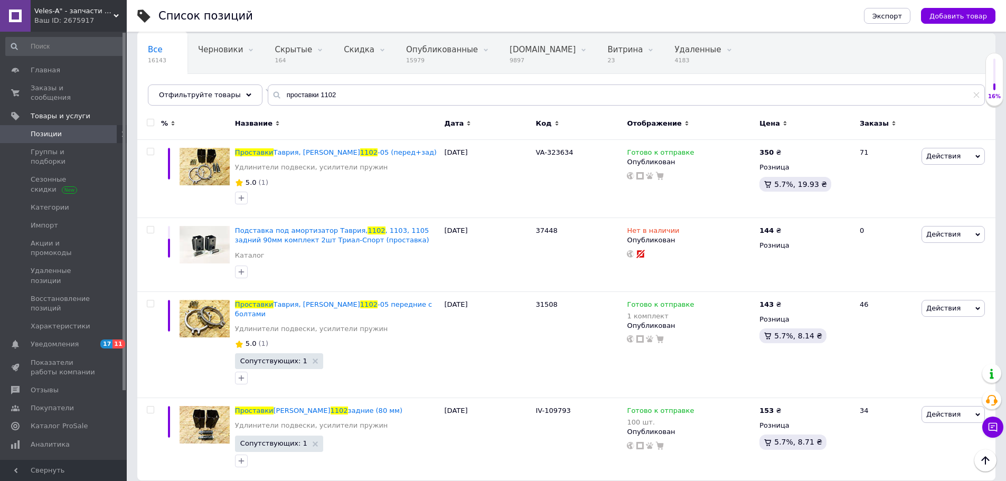
click at [68, 25] on div "Ваш ID: 2675917" at bounding box center [80, 21] width 92 height 10
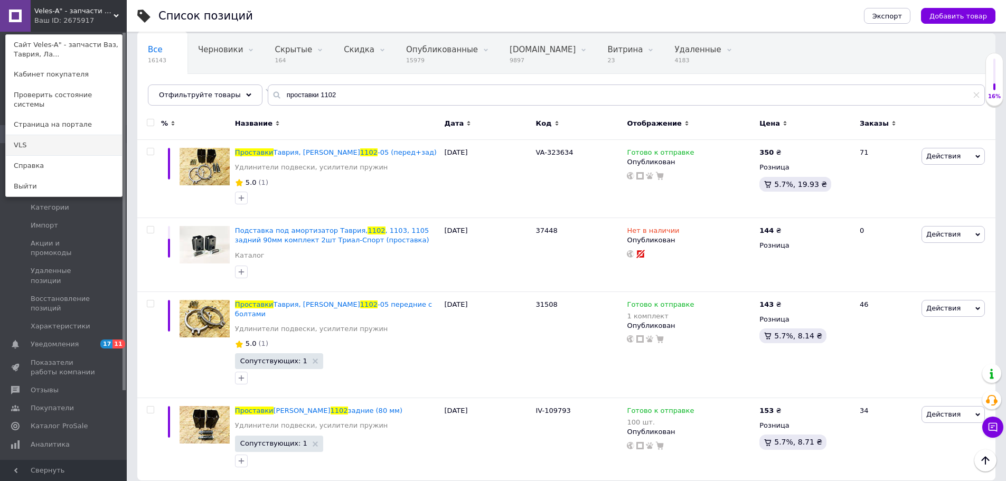
click at [52, 136] on link "VLS" at bounding box center [64, 145] width 116 height 20
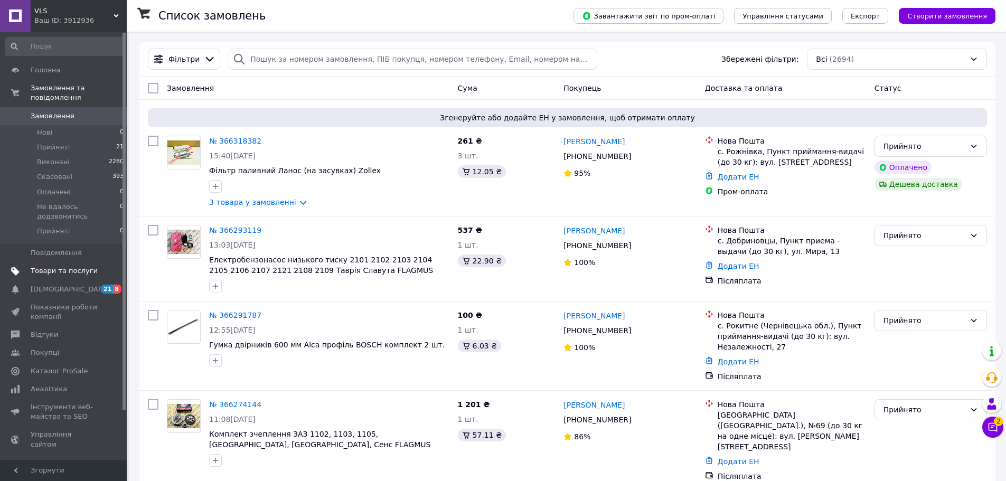
click at [63, 266] on span "Товари та послуги" at bounding box center [64, 271] width 67 height 10
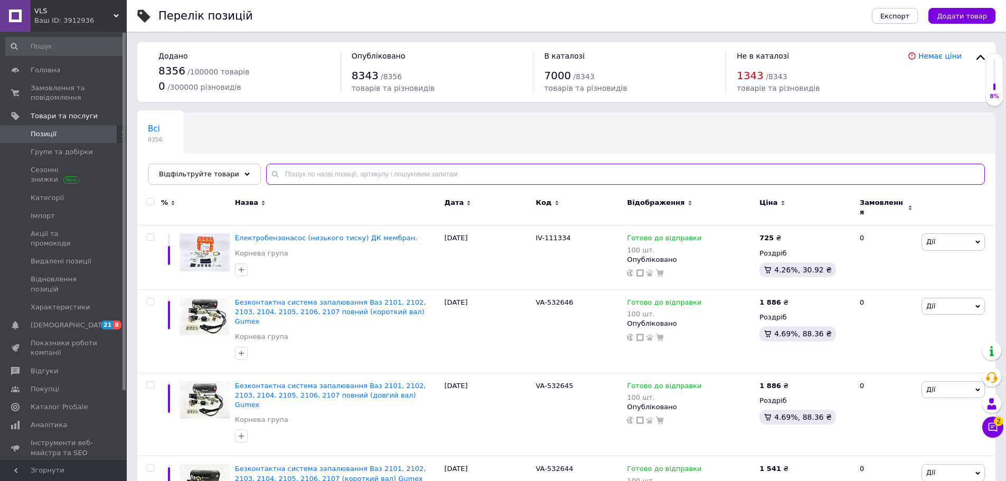
click at [407, 178] on input "text" at bounding box center [625, 174] width 719 height 21
type input "G"
type input "Проставки 1102"
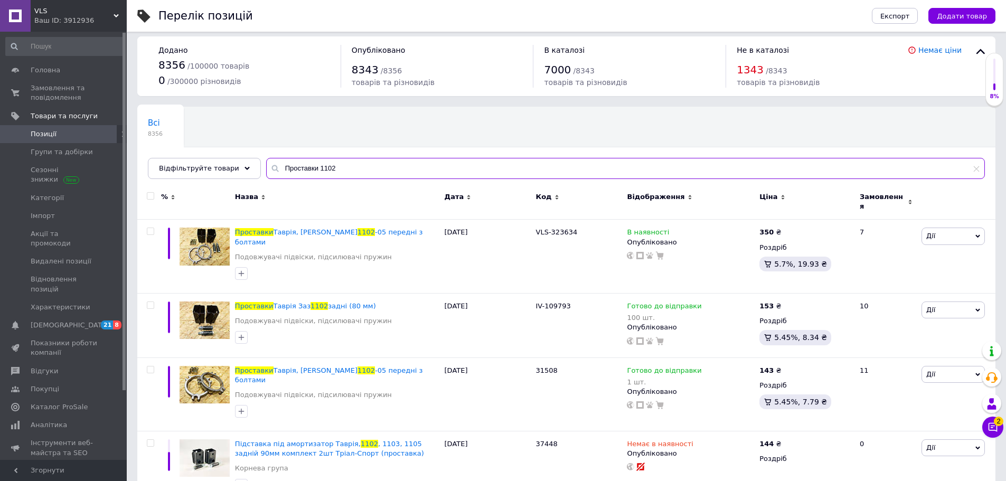
scroll to position [14, 0]
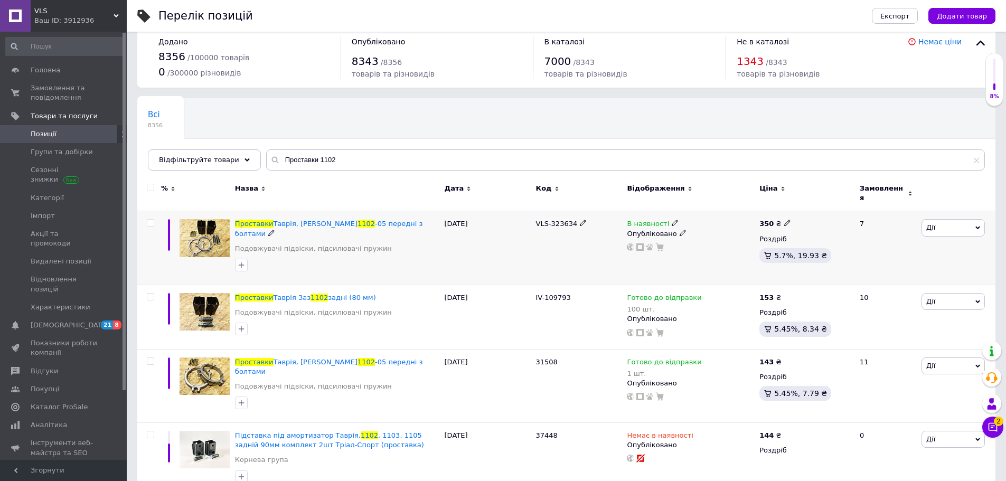
click at [580, 220] on use at bounding box center [583, 223] width 6 height 6
drag, startPoint x: 581, startPoint y: 220, endPoint x: 528, endPoint y: 219, distance: 52.8
click at [528, 219] on div "Проставки Таврія, Славута Заз 1102 -05 передні з болтами Подовжувачі підвіски, …" at bounding box center [566, 248] width 858 height 74
type input "VA-323634"
click at [537, 244] on div at bounding box center [579, 248] width 91 height 74
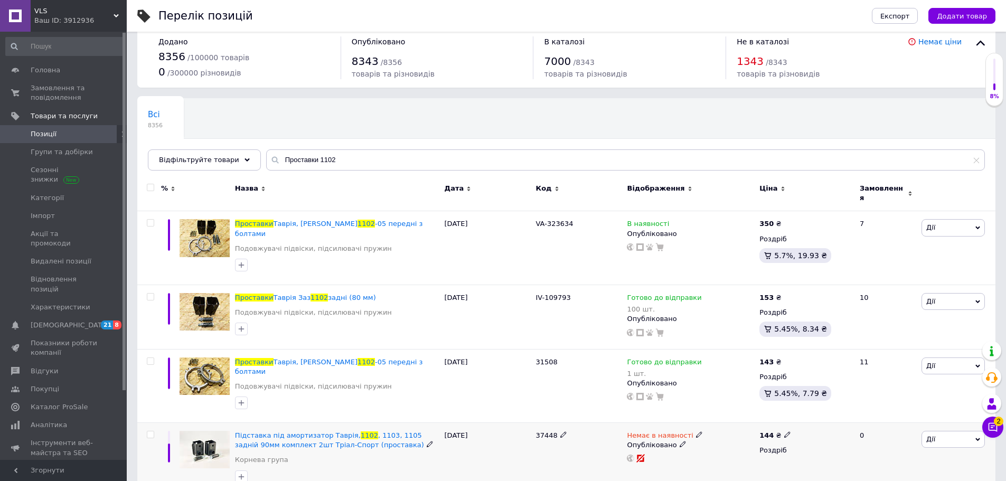
click at [547, 432] on span "37448" at bounding box center [547, 436] width 22 height 8
copy span "37448"
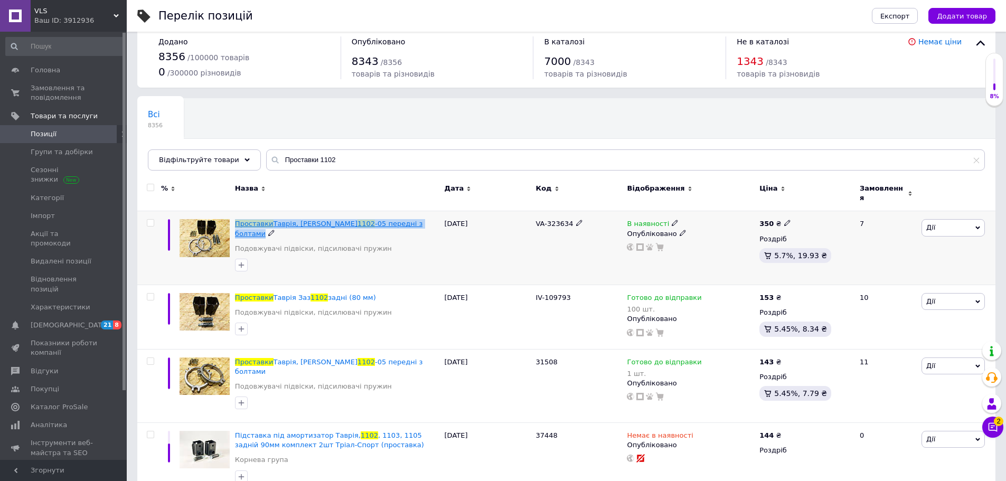
drag, startPoint x: 417, startPoint y: 217, endPoint x: 235, endPoint y: 218, distance: 181.7
click at [235, 219] on div "Проставки Таврія, Славута Заз 1102 -05 передні з болтами" at bounding box center [337, 228] width 204 height 19
copy div "Проставки Таврія, Славута Заз 1102 -05 передні з болтами"
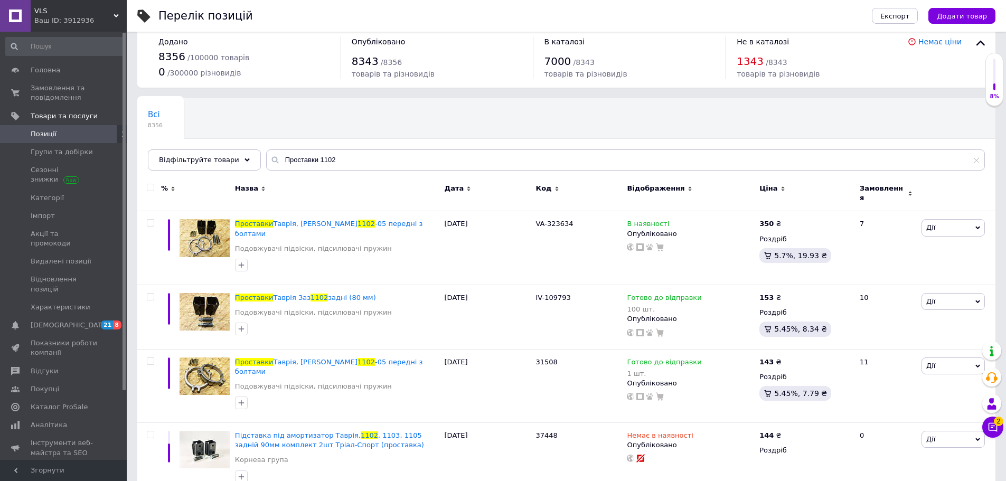
click at [62, 24] on div "Ваш ID: 3912936" at bounding box center [80, 21] width 92 height 10
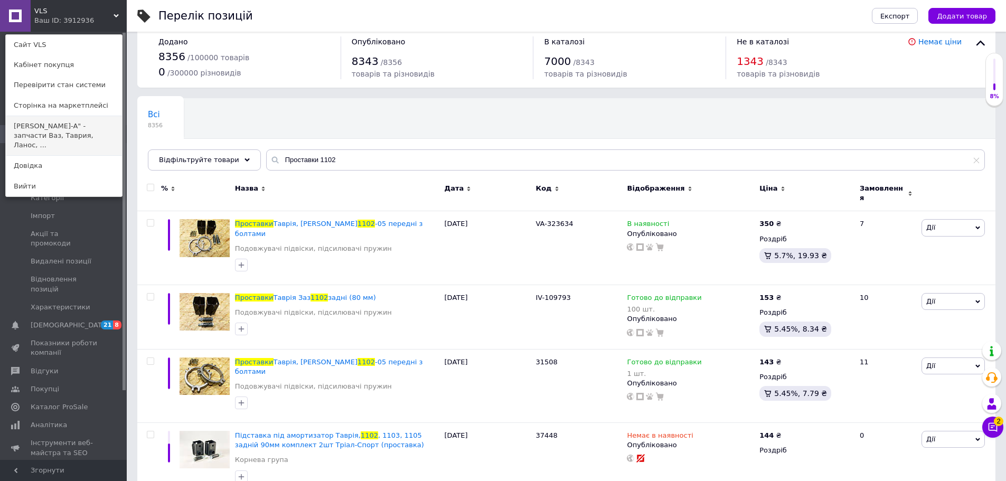
click at [67, 126] on link "[PERSON_NAME]-A" - запчасти Ваз, Таврия, Ланос, ..." at bounding box center [64, 136] width 116 height 40
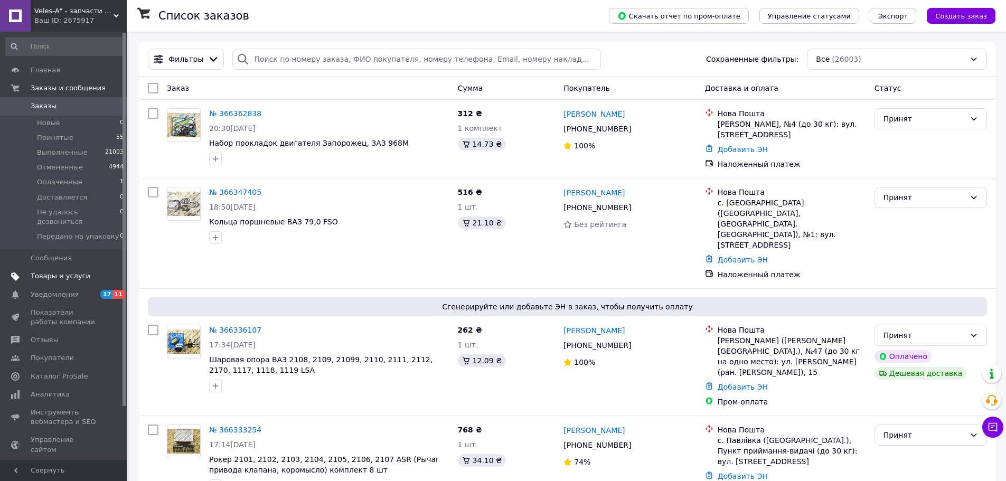
click at [68, 272] on span "Товары и услуги" at bounding box center [61, 277] width 60 height 10
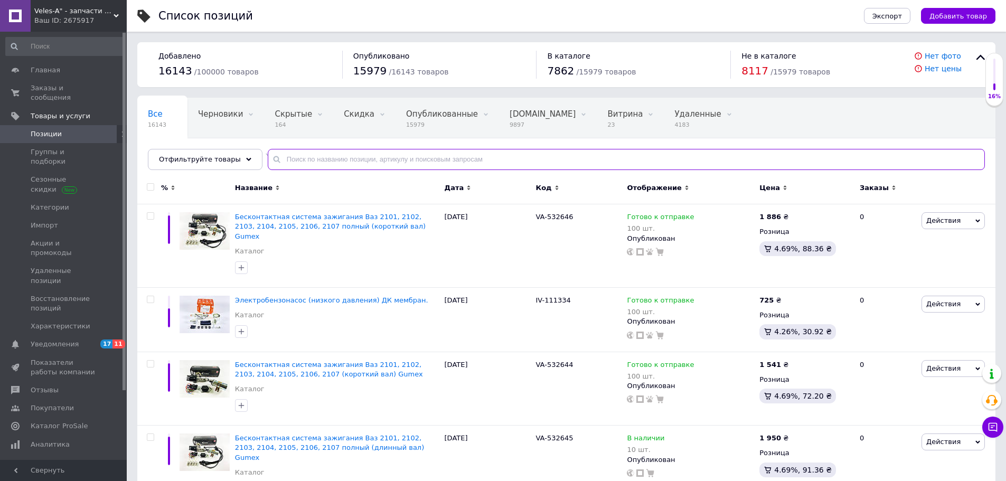
click at [346, 158] on input "text" at bounding box center [626, 159] width 717 height 21
type input "проставки 1102"
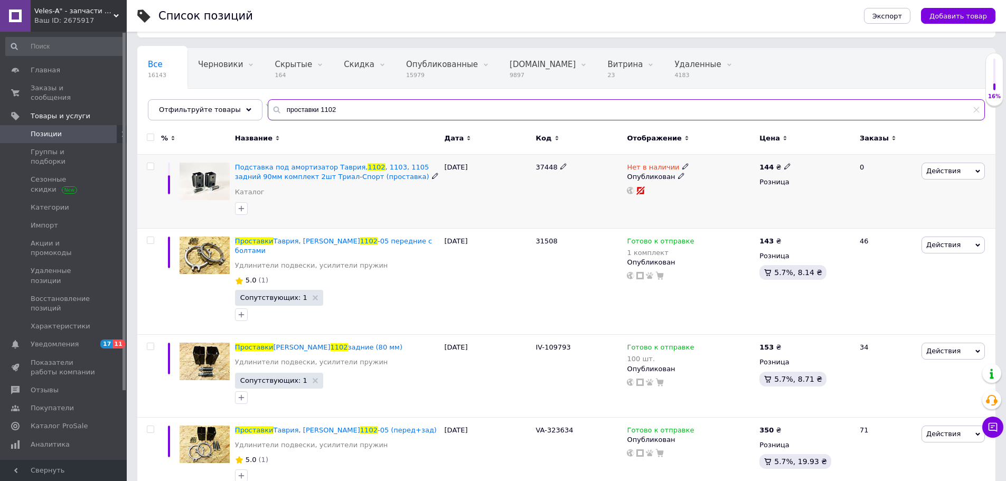
scroll to position [64, 0]
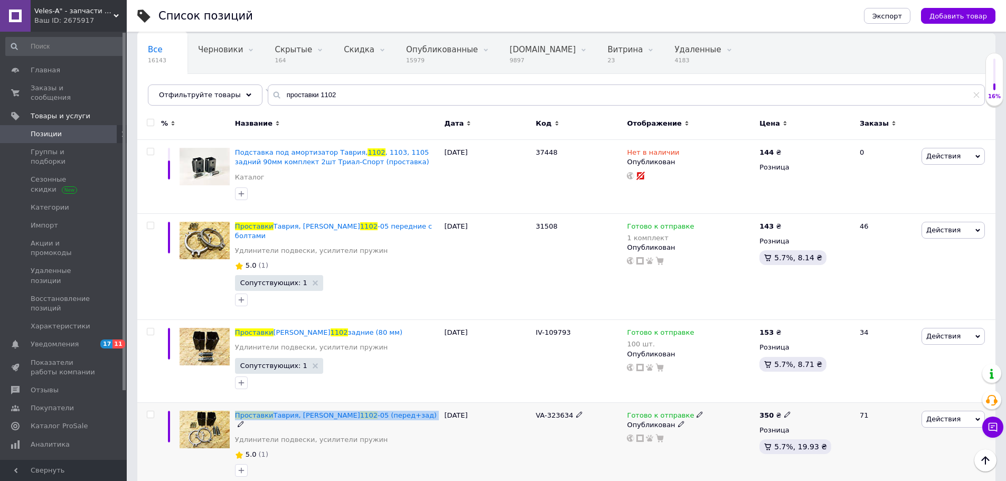
drag, startPoint x: 404, startPoint y: 404, endPoint x: 235, endPoint y: 410, distance: 168.6
click at [235, 411] on div "Проставки Таврия, Славута Заз 1102 -05 (перед+зад) Удлинители подвески, усилите…" at bounding box center [337, 431] width 204 height 40
copy div "Проставки Таврия, Славута Заз 1102 -05 (перед+зад)"
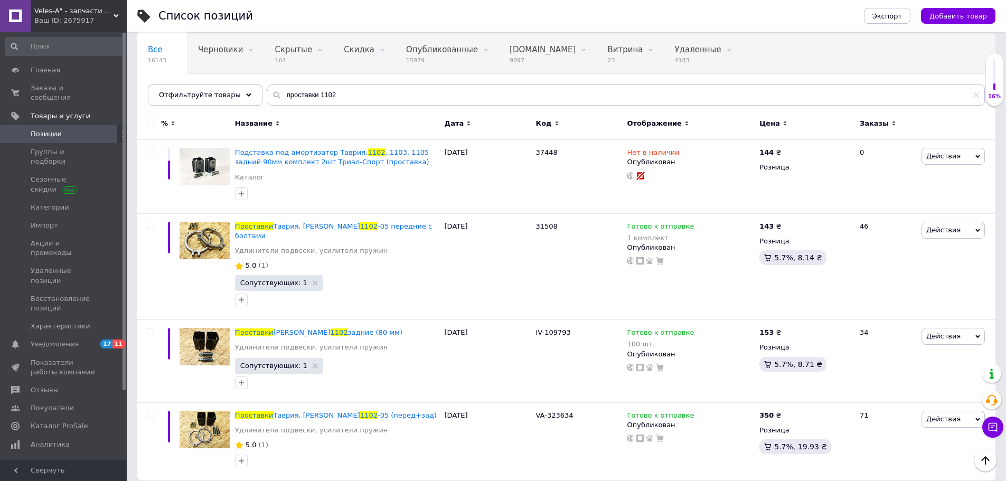
click at [66, 20] on div "Ваш ID: 2675917" at bounding box center [80, 21] width 92 height 10
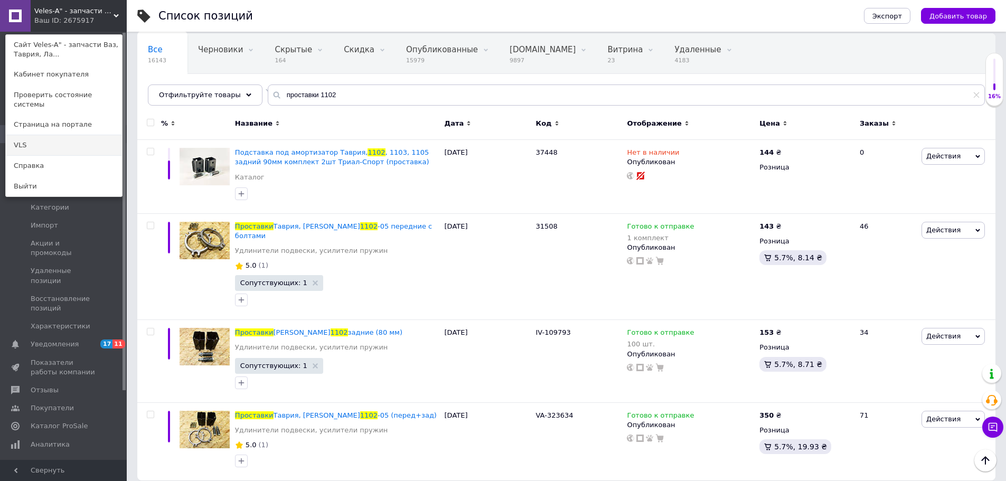
click at [68, 135] on link "VLS" at bounding box center [64, 145] width 116 height 20
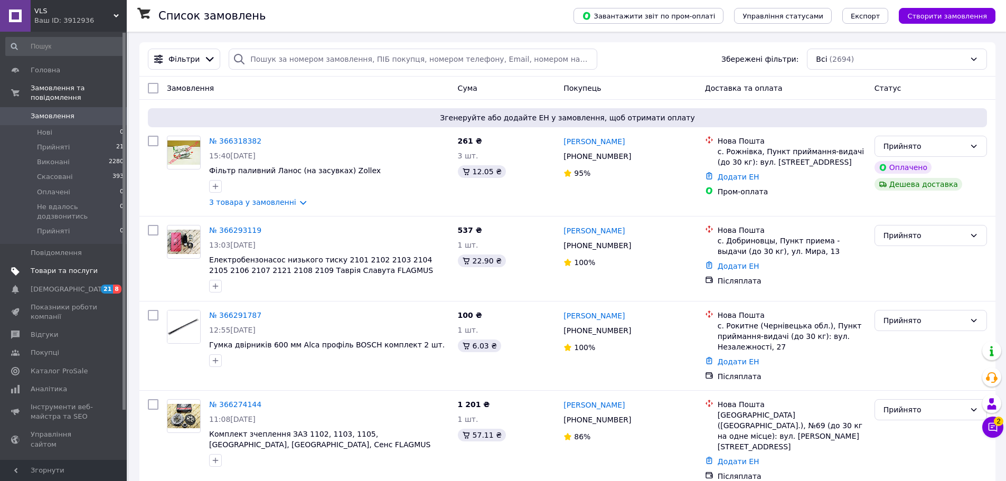
click at [75, 266] on span "Товари та послуги" at bounding box center [64, 271] width 67 height 10
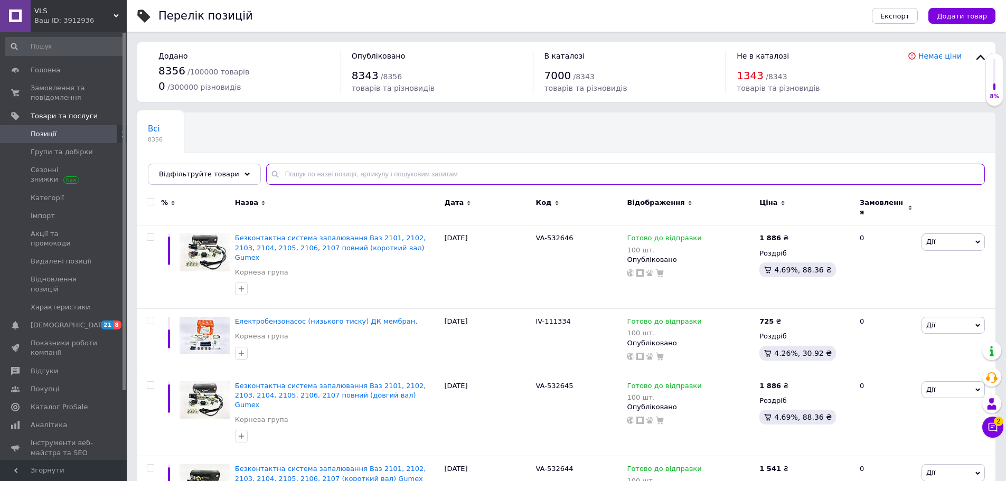
click at [305, 177] on input "text" at bounding box center [625, 174] width 719 height 21
type input "проставки 1102"
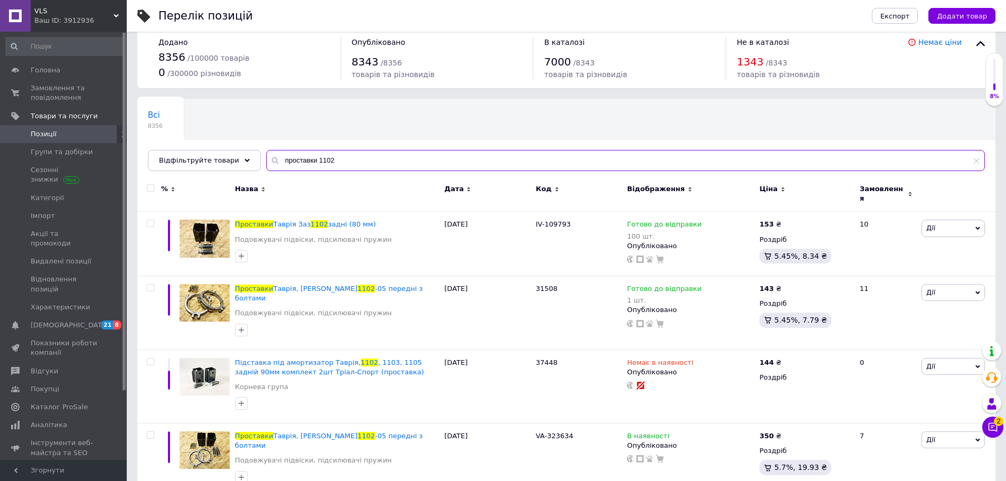
scroll to position [14, 0]
click at [274, 442] on use at bounding box center [271, 445] width 6 height 6
click at [422, 428] on input "Проставки [PERSON_NAME], Славута Заз 1102-05 передні з болтами" at bounding box center [333, 436] width 203 height 16
click at [406, 444] on div "Проставки [PERSON_NAME], Славута Заз 1102-05 передні з болтами Подовжувачі підв…" at bounding box center [337, 456] width 210 height 67
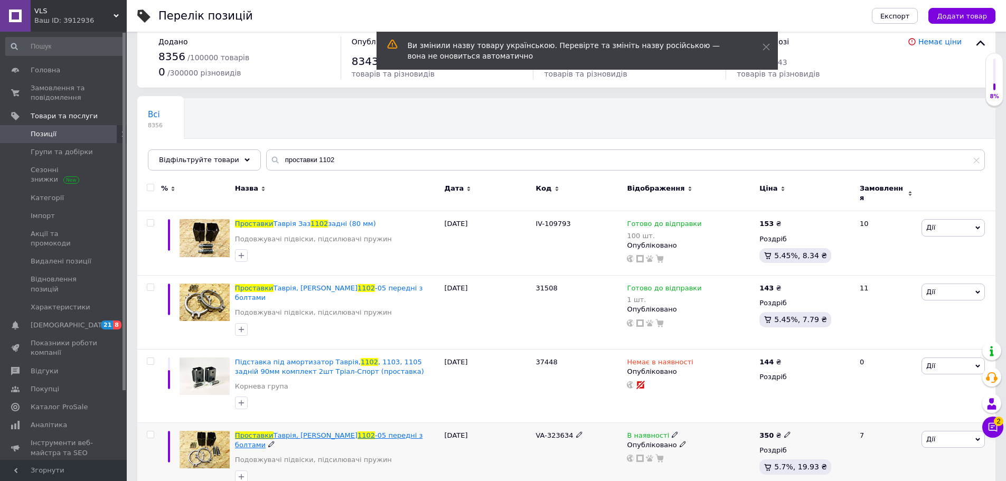
click at [356, 432] on span "-05 передні з болтами" at bounding box center [329, 440] width 188 height 17
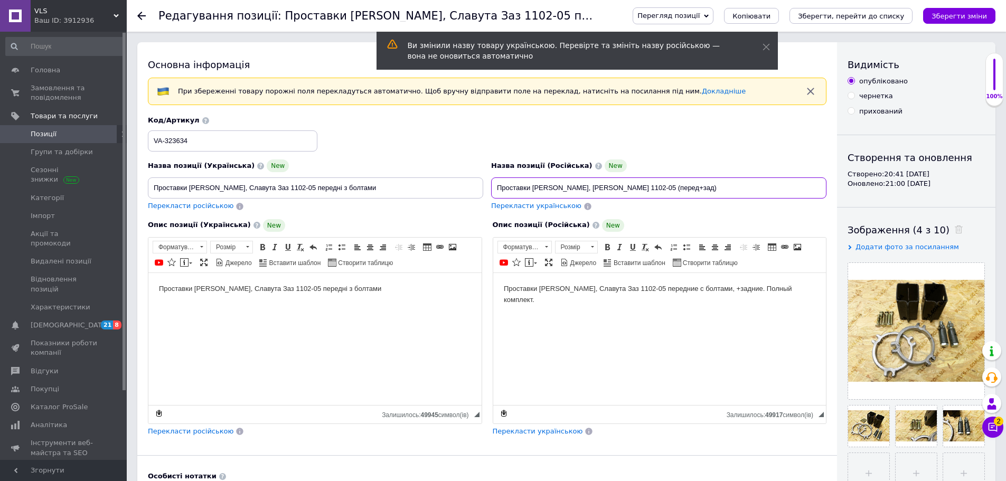
click at [666, 180] on input "Проставки Таврия, Славута Заз 1102-05 (перед+зад)" at bounding box center [658, 187] width 335 height 21
drag, startPoint x: 637, startPoint y: 181, endPoint x: 494, endPoint y: 181, distance: 142.6
click at [494, 181] on input "Проставки Таврия, Славута Заз 1102-05 (перед+зад)" at bounding box center [658, 187] width 335 height 21
drag, startPoint x: 348, startPoint y: 186, endPoint x: 148, endPoint y: 187, distance: 200.2
click at [148, 187] on input "Проставки Таврія, Славута Заз 1102-05 передні з болтами" at bounding box center [315, 187] width 335 height 21
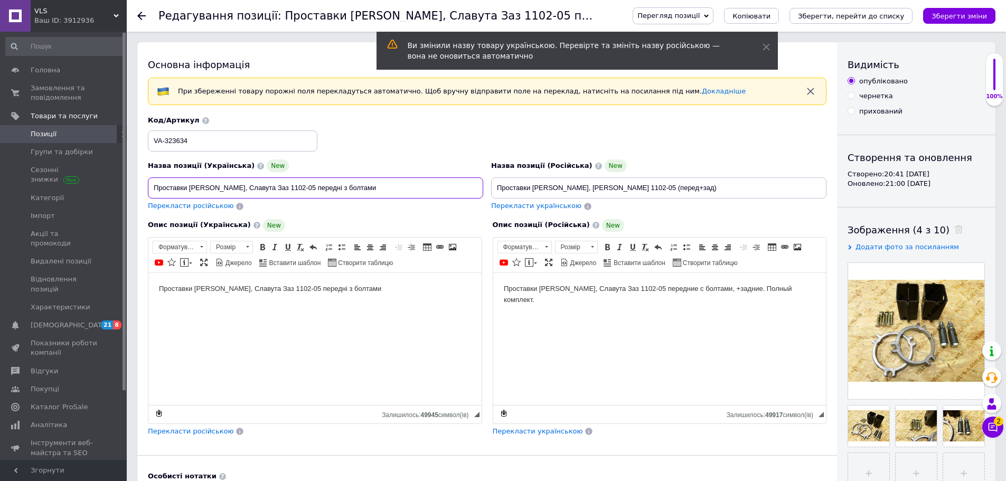
paste input "ия, Славута Заз 1102-05 (перед+зад)"
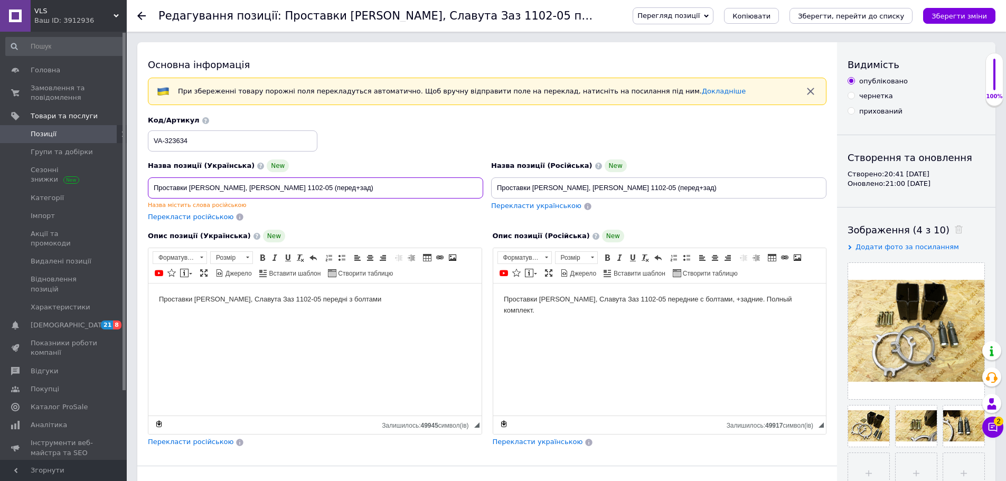
type input "Проставки Таврия, Славута Заз 1102-05 (перед+зад)"
click at [773, 315] on html "Проставки Таврия, Славута Заз 1102-05 передние с болтами, +задние. Полный компл…" at bounding box center [659, 305] width 333 height 43
drag, startPoint x: 795, startPoint y: 297, endPoint x: 503, endPoint y: 296, distance: 292.1
click at [503, 296] on body "Проставки Таврия, Славута Заз 1102-05 передние с болтами, +задние. Полный компл…" at bounding box center [659, 305] width 312 height 22
copy body "Проставки Таврия, Славута Заз 1102-05 передние с болтами, +задние. Полный компл…"
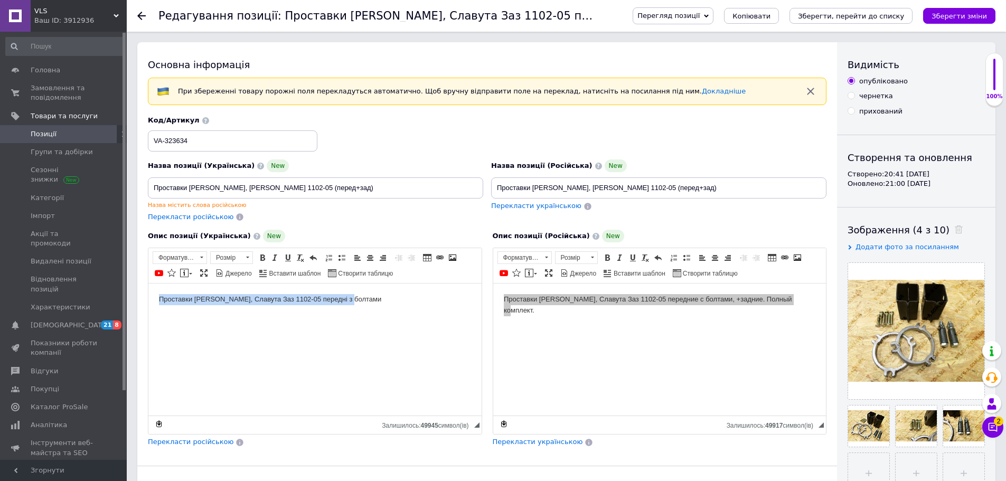
drag, startPoint x: 372, startPoint y: 296, endPoint x: 160, endPoint y: 301, distance: 212.9
click at [157, 300] on html "Проставки Таврія, Славута Заз 1102-05 передні з болтами" at bounding box center [314, 300] width 333 height 32
click at [281, 327] on html "Проставки Таврия, Славута Заз 1102-05 передние с болтами, +задние. Полный компл…" at bounding box center [314, 305] width 333 height 43
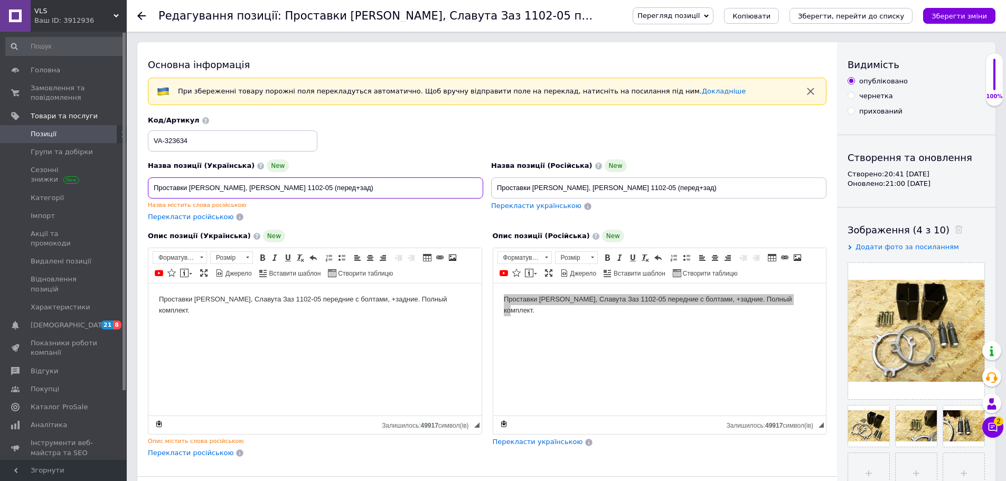
click at [334, 190] on input "Проставки Таврия, Славута Заз 1102-05 (перед+зад)" at bounding box center [315, 187] width 335 height 21
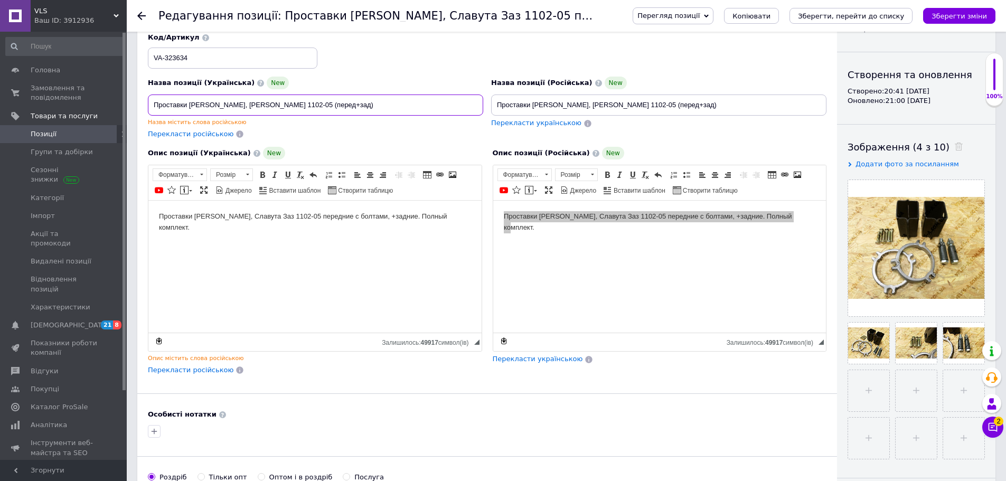
scroll to position [106, 0]
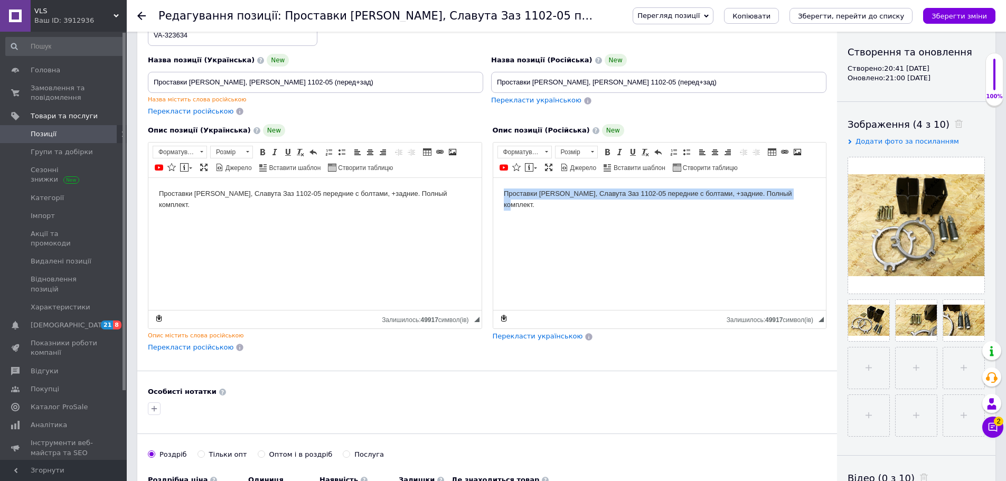
click at [693, 221] on html "Проставки Таврия, Славута Заз 1102-05 передние с болтами, +задние. Полный компл…" at bounding box center [659, 199] width 333 height 43
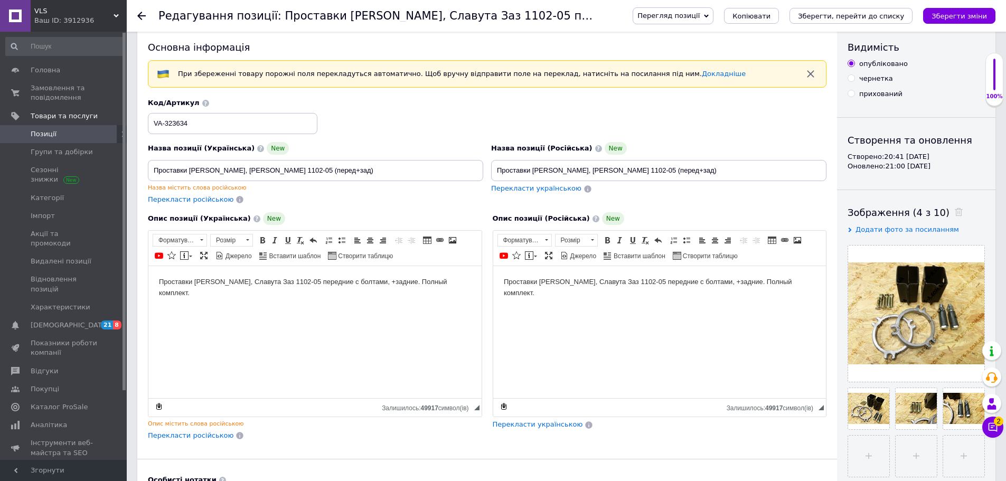
scroll to position [0, 0]
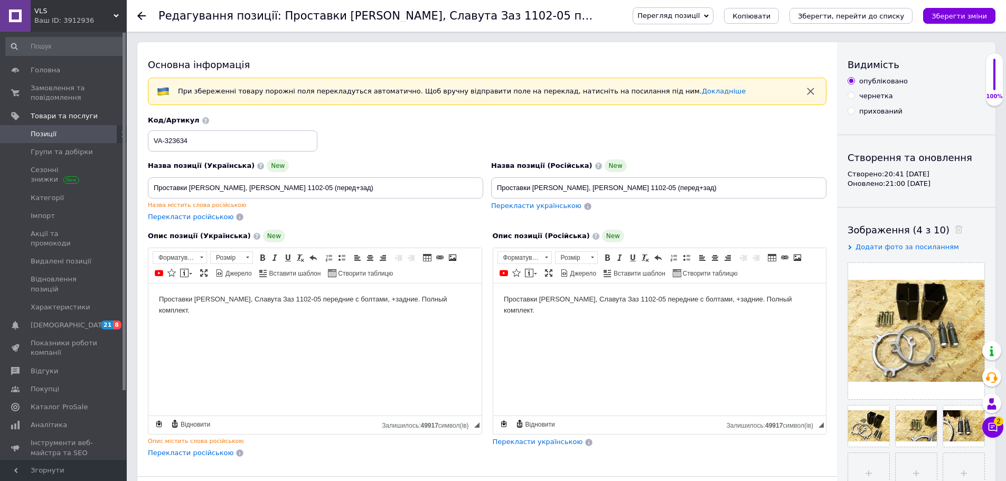
drag, startPoint x: 180, startPoint y: 142, endPoint x: 170, endPoint y: 144, distance: 9.7
click at [159, 144] on input "VA-323634" at bounding box center [233, 140] width 170 height 21
click at [201, 141] on input "VA-323634" at bounding box center [233, 140] width 170 height 21
click at [206, 141] on input "VA-323634" at bounding box center [233, 140] width 170 height 21
drag, startPoint x: 205, startPoint y: 141, endPoint x: 154, endPoint y: 144, distance: 51.4
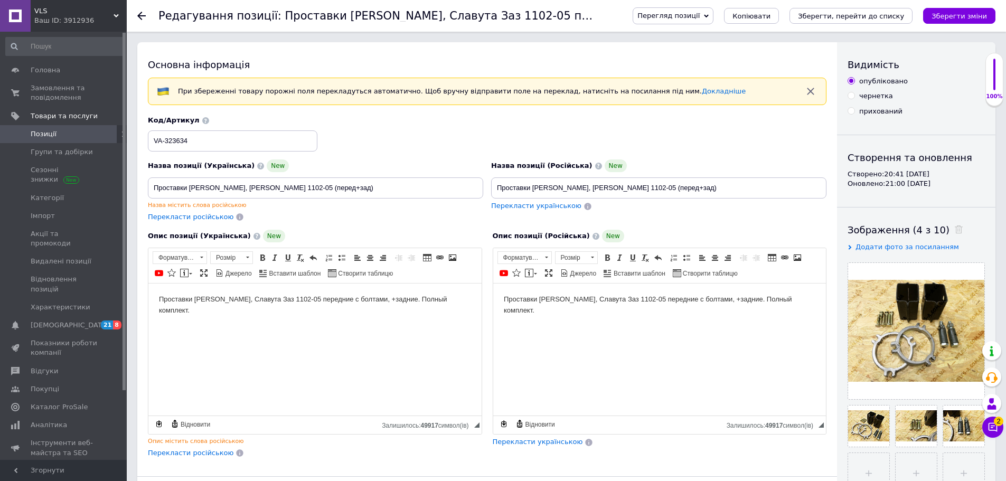
click at [154, 144] on input "VA-323634" at bounding box center [233, 140] width 170 height 21
click at [946, 16] on icon "Зберегти зміни" at bounding box center [959, 16] width 55 height 8
click at [702, 90] on link "Докладніше" at bounding box center [724, 91] width 44 height 8
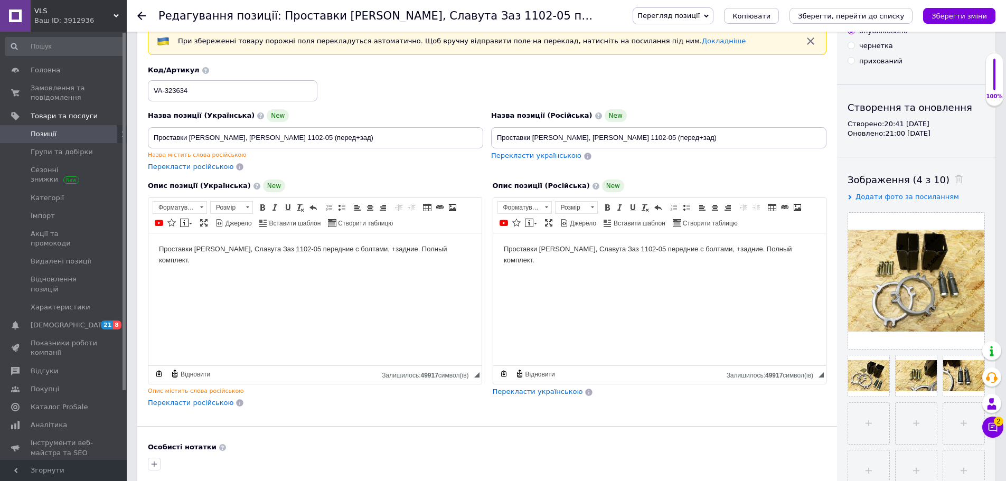
scroll to position [53, 0]
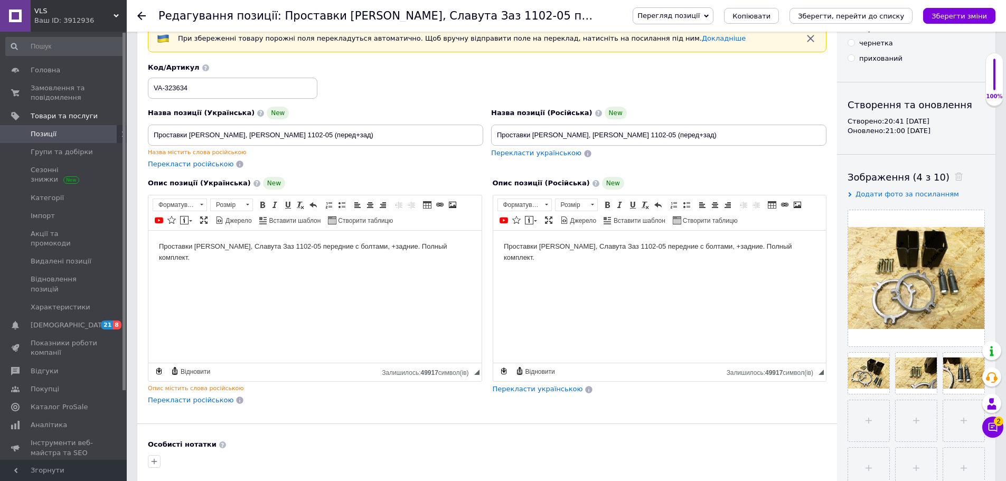
click at [216, 388] on div "Опис містить слова російською" at bounding box center [315, 389] width 334 height 8
click at [197, 402] on span "Перекласти російською" at bounding box center [191, 400] width 86 height 8
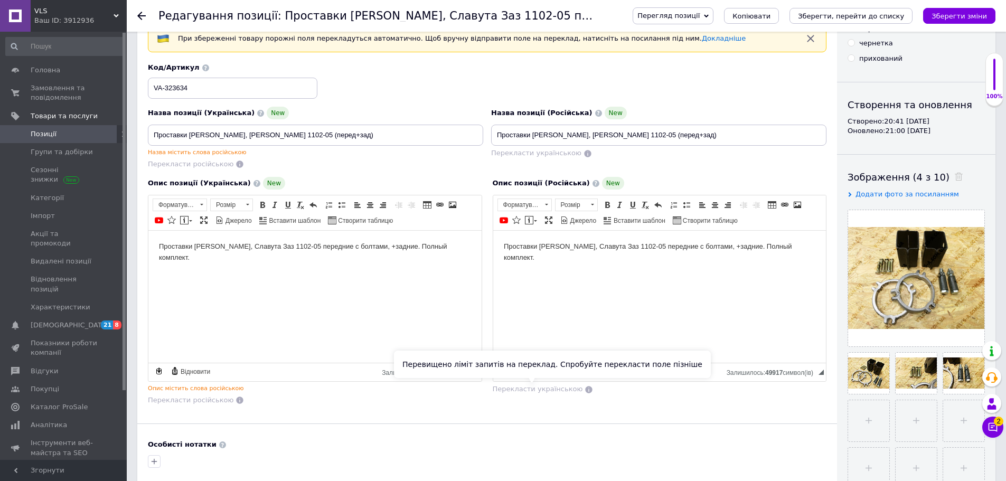
click at [528, 392] on span "Перекласти українською" at bounding box center [538, 389] width 90 height 8
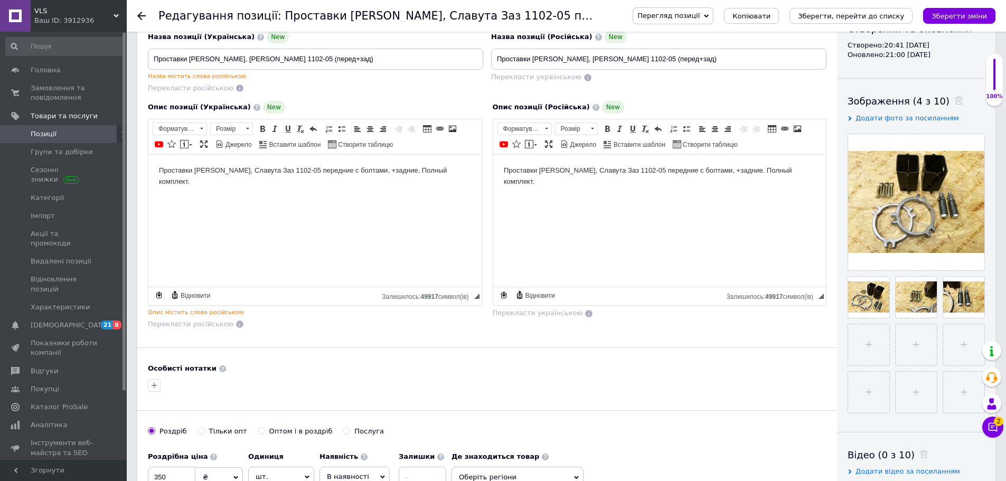
scroll to position [0, 0]
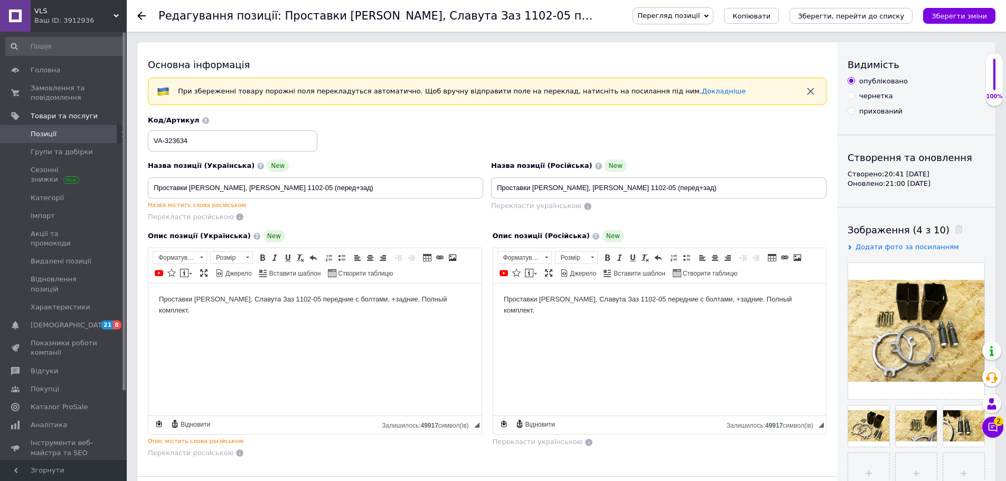
click at [965, 17] on icon "Зберегти зміни" at bounding box center [959, 16] width 55 height 8
click at [682, 327] on html "Проставки Таврия, Славута Заз 1102-05 передние с болтами, +задние. Полный компл…" at bounding box center [659, 305] width 333 height 43
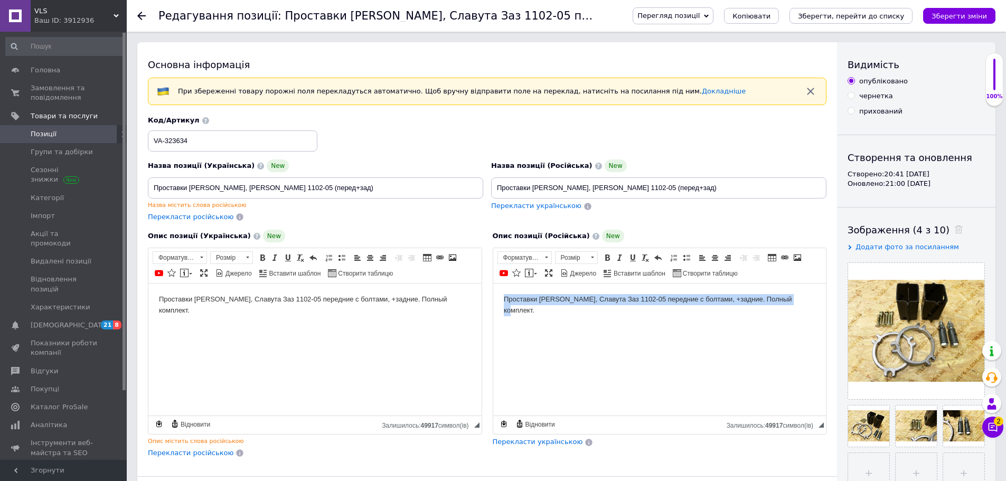
copy body "Проставки Таврия, Славута Заз 1102-05 передние с болтами, +задние. Полный компл…"
click at [969, 18] on icon "Зберегти зміни" at bounding box center [959, 16] width 55 height 8
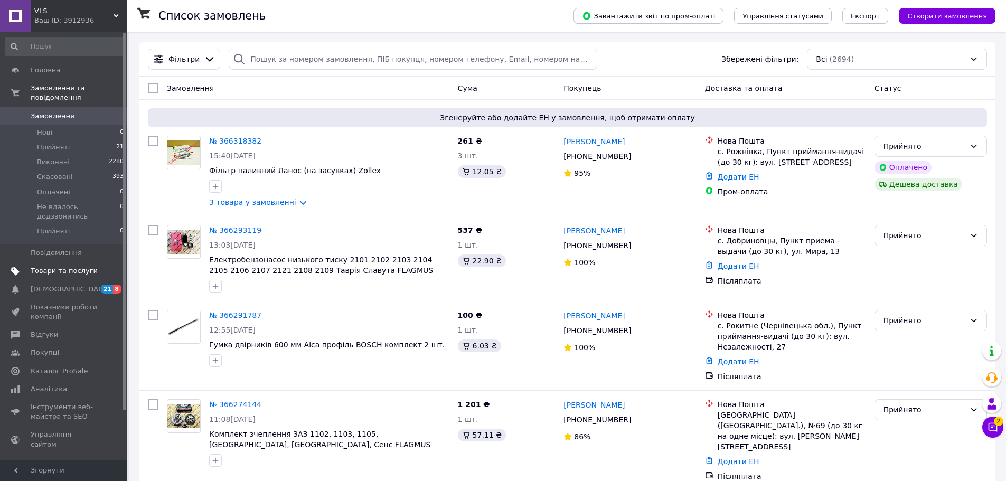
click at [64, 266] on span "Товари та послуги" at bounding box center [64, 271] width 67 height 10
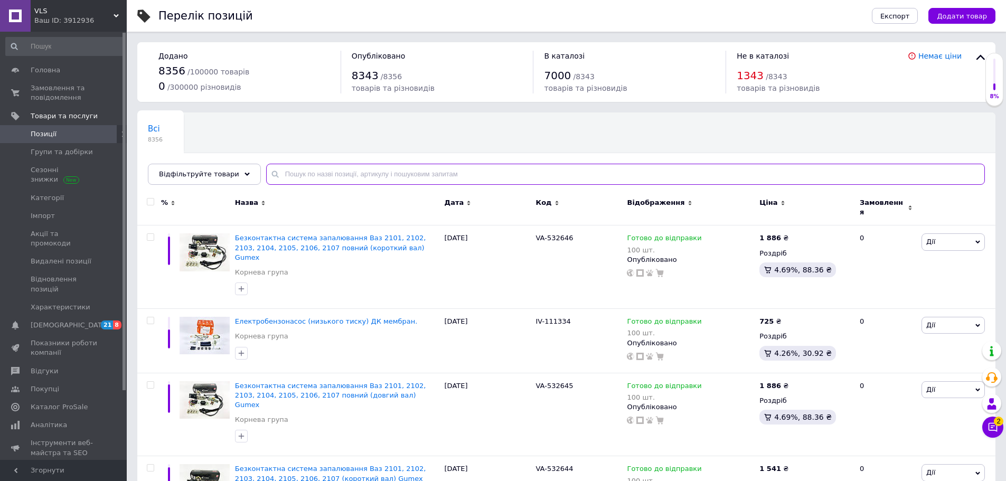
click at [311, 178] on input "text" at bounding box center [625, 174] width 719 height 21
type input "проставки 1102"
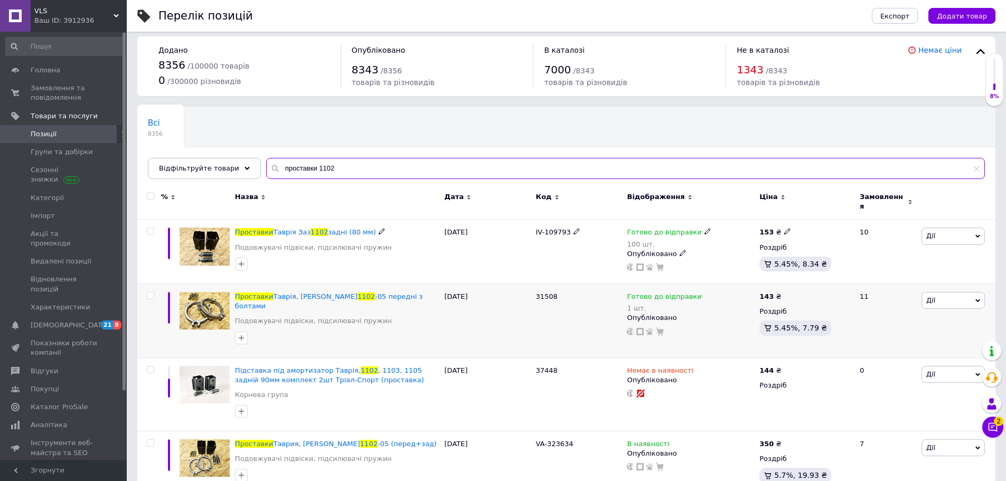
scroll to position [14, 0]
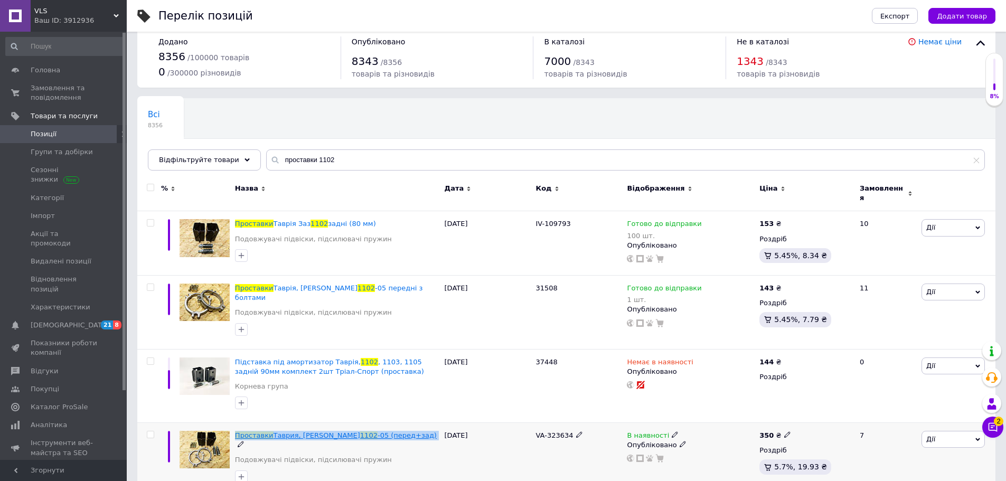
drag, startPoint x: 408, startPoint y: 421, endPoint x: 237, endPoint y: 422, distance: 171.1
click at [237, 431] on div "Проставки [PERSON_NAME], [PERSON_NAME] 1102 -05 (перед+зад)" at bounding box center [337, 440] width 204 height 19
copy div "Проставки [PERSON_NAME], [PERSON_NAME] 1102 -05 (перед+зад)"
